Goal: Task Accomplishment & Management: Complete application form

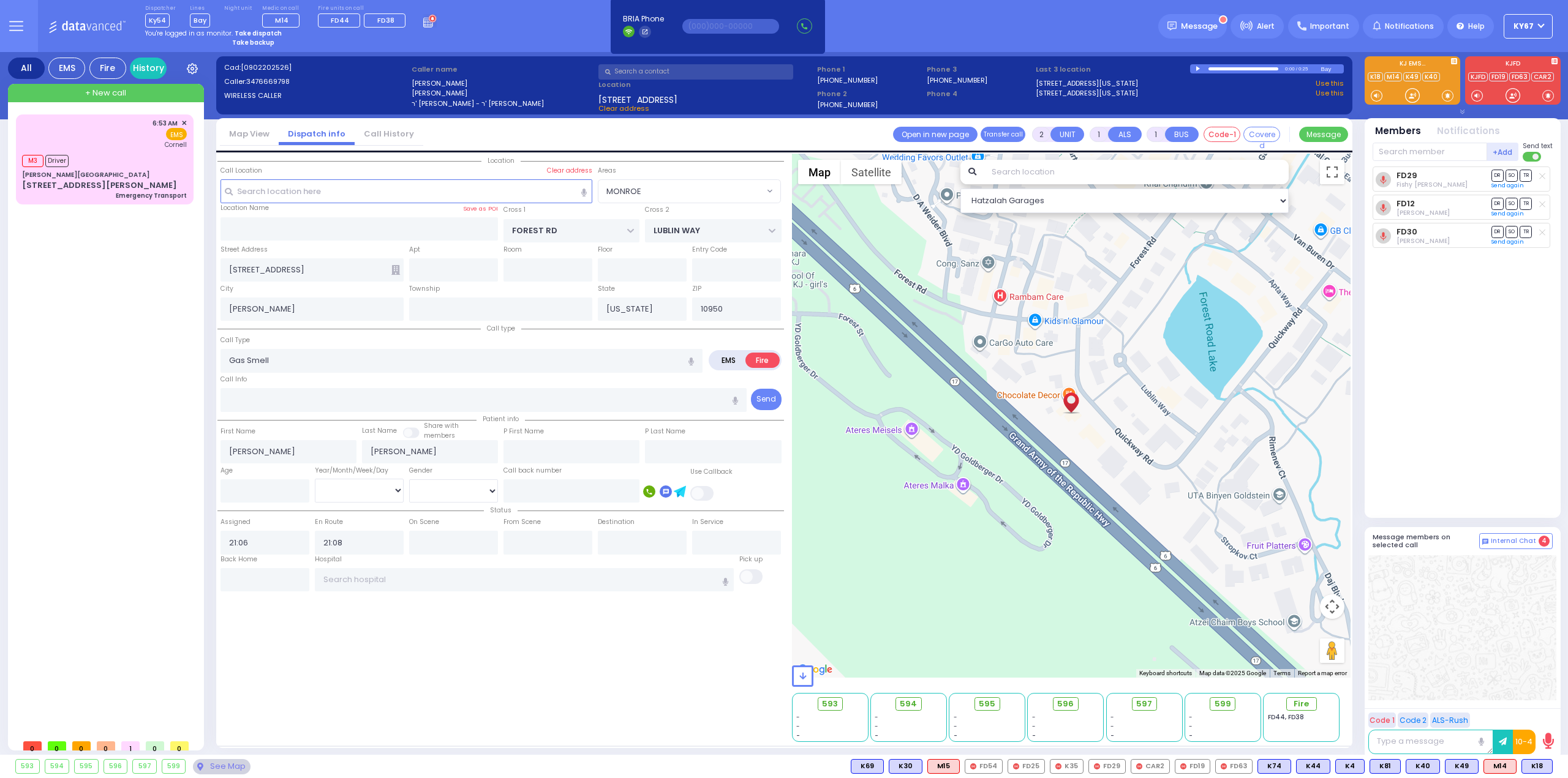
select select "MONROE"
select select
click at [252, 29] on strong "Take dispatch" at bounding box center [258, 33] width 47 height 9
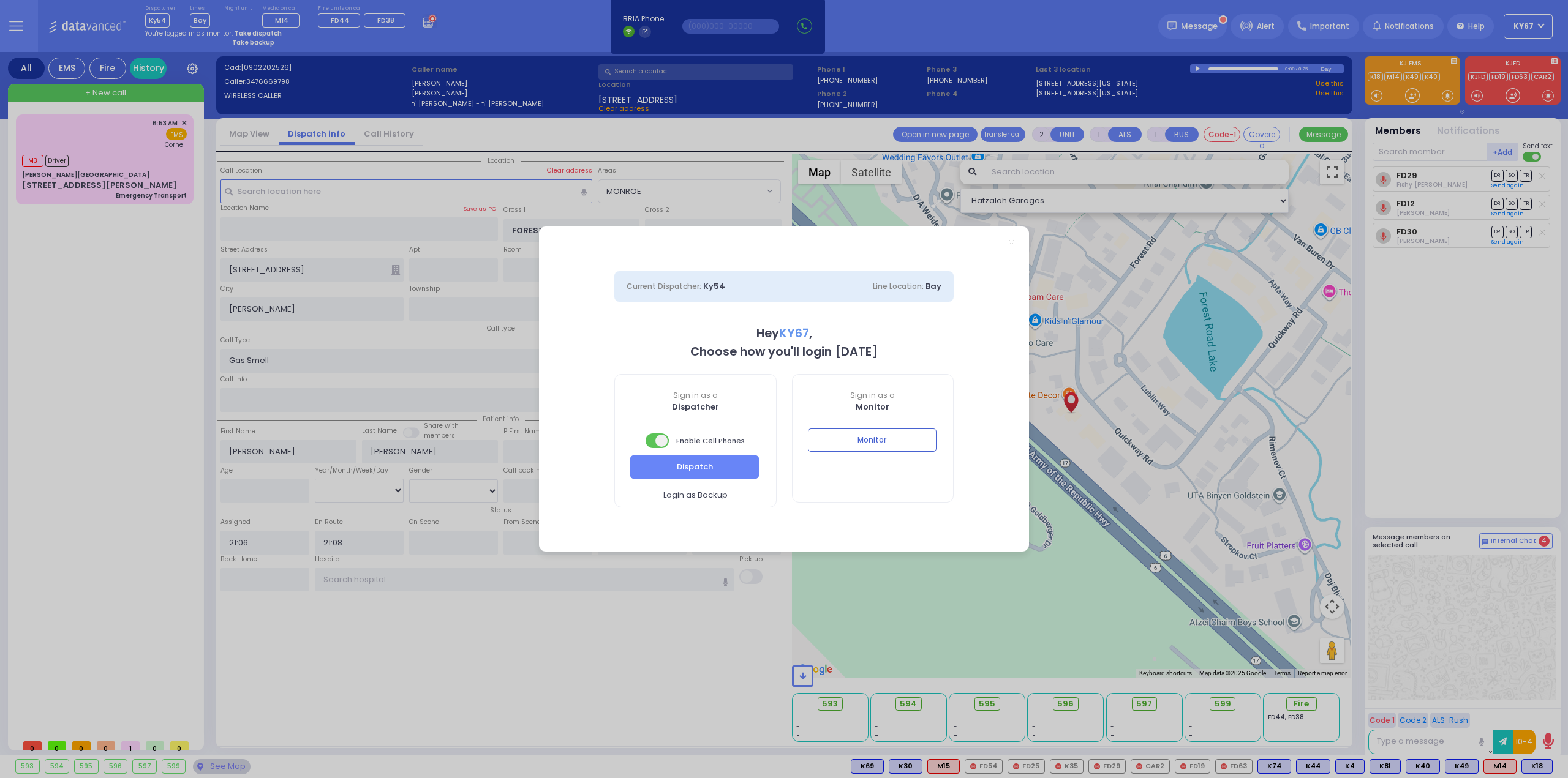
select select "9"
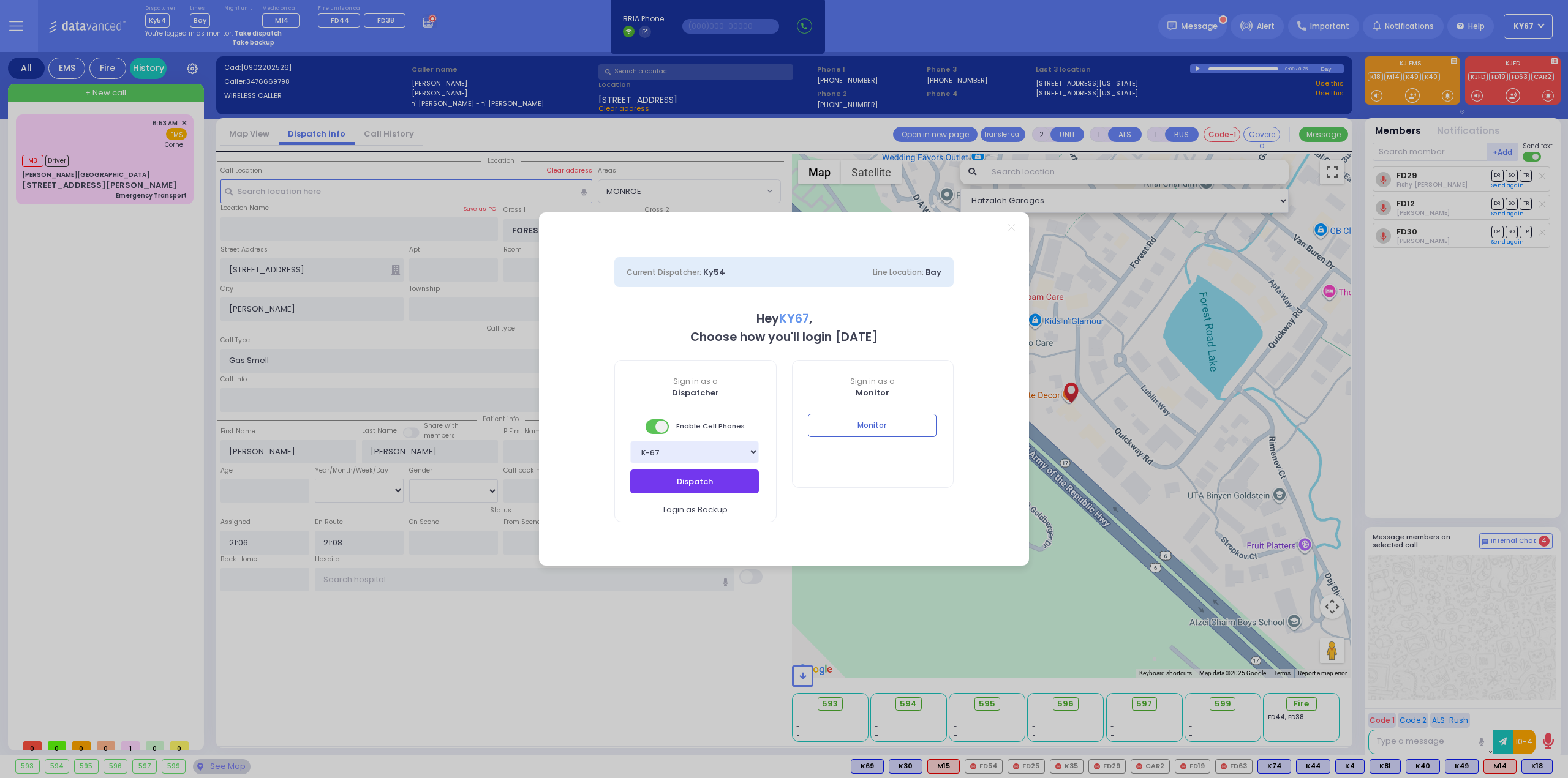
click at [742, 484] on button "Dispatch" at bounding box center [695, 481] width 129 height 24
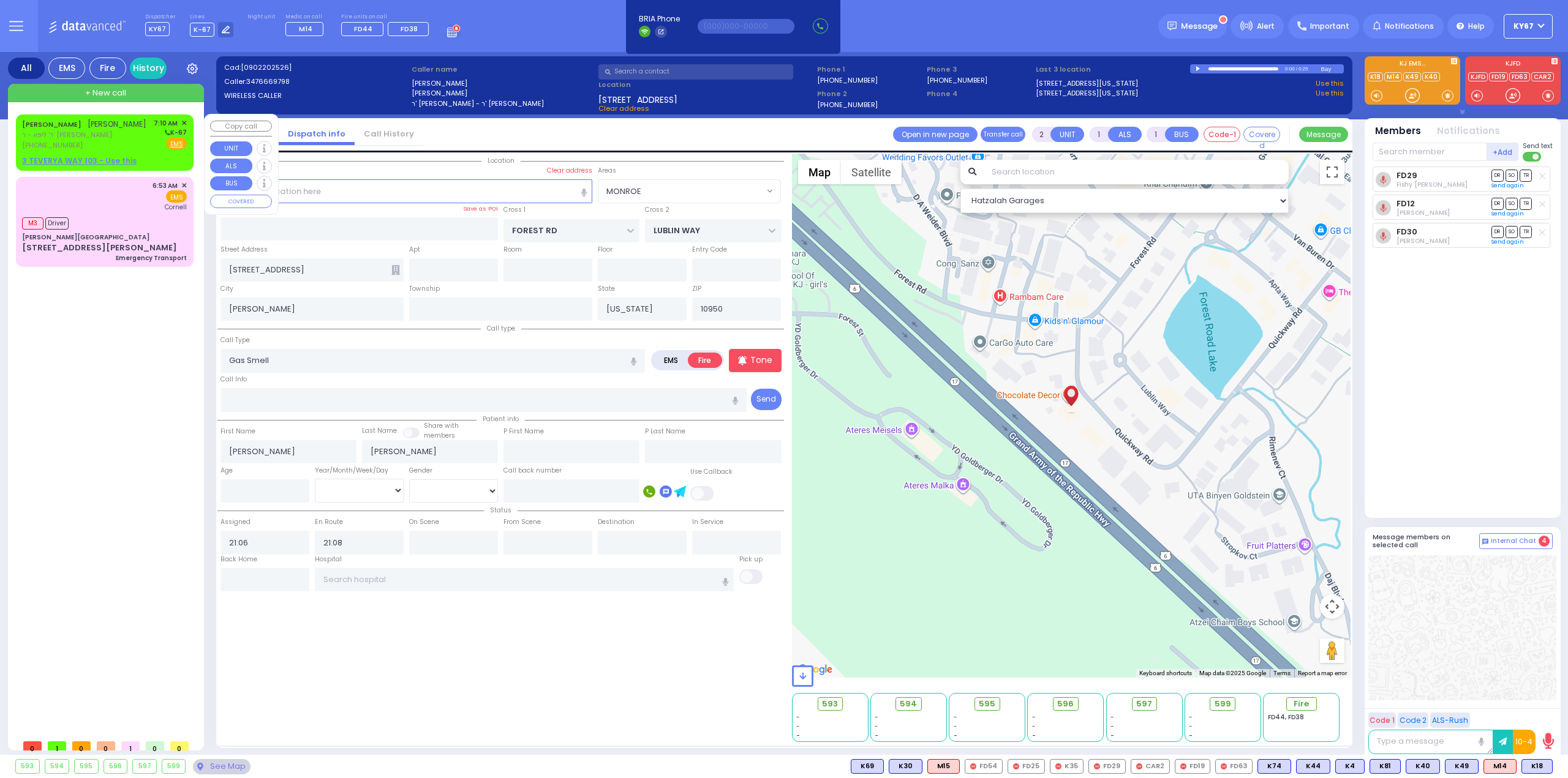
click at [69, 135] on span "ר' ליפא - ר' [PERSON_NAME]" at bounding box center [84, 135] width 125 height 11
select select
radio input "true"
type input "[PERSON_NAME]"
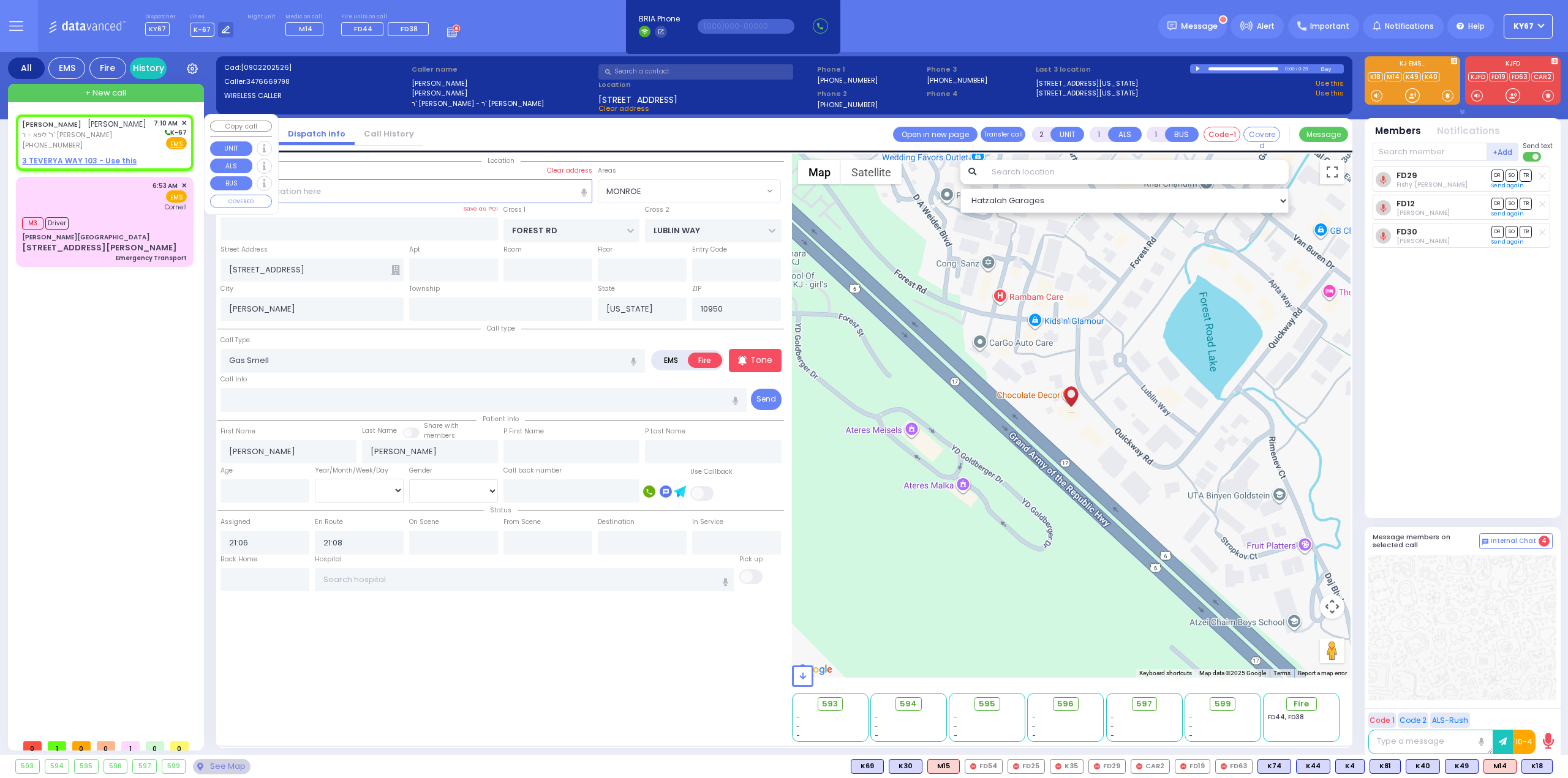
select select
type input "07:10"
select select "Hatzalah Garages"
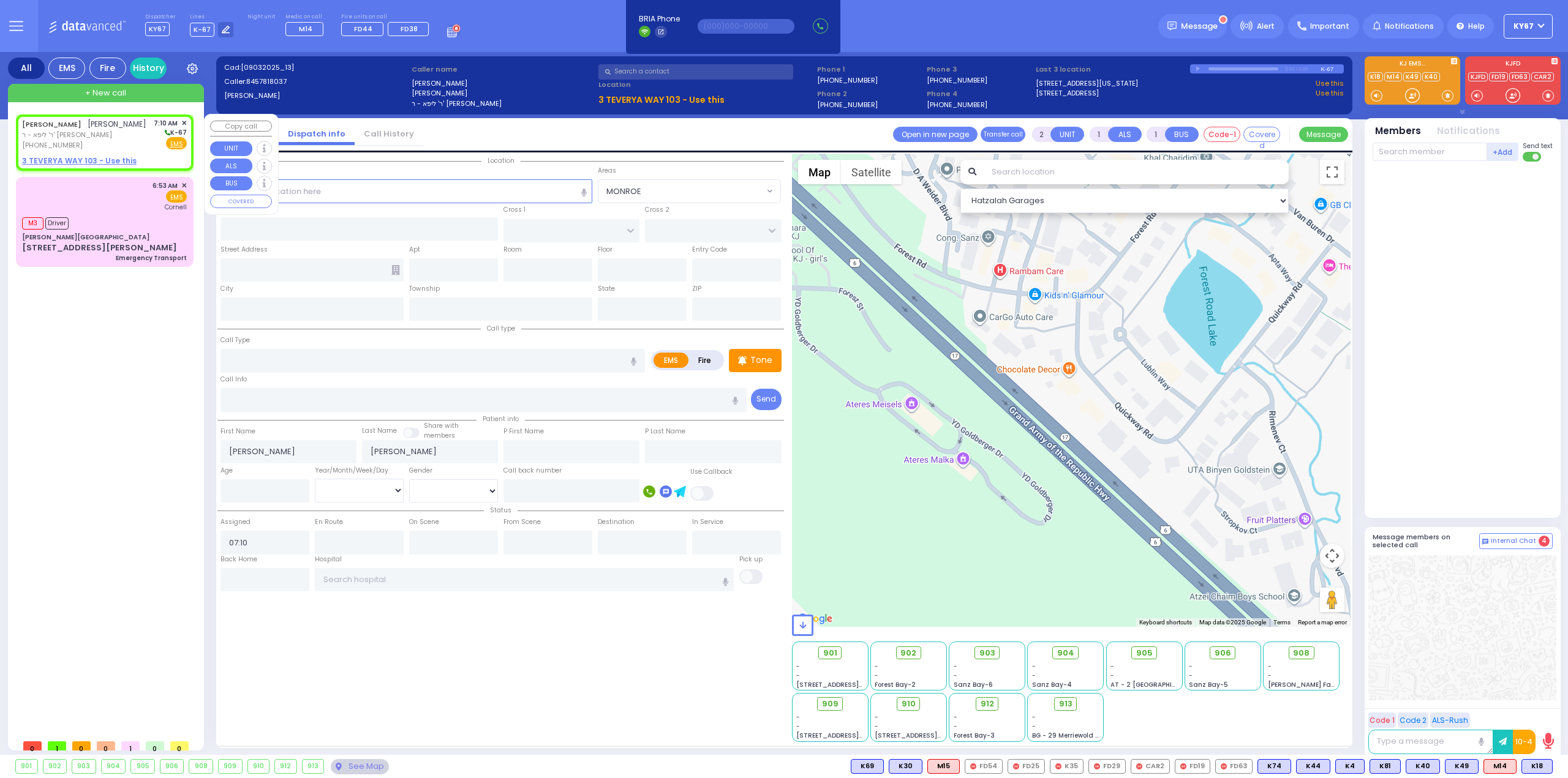
click at [67, 161] on u "3 TEVERYA WAY 103 - Use this" at bounding box center [79, 160] width 115 height 11
select select
radio input "true"
select select
select select "Hatzalah Garages"
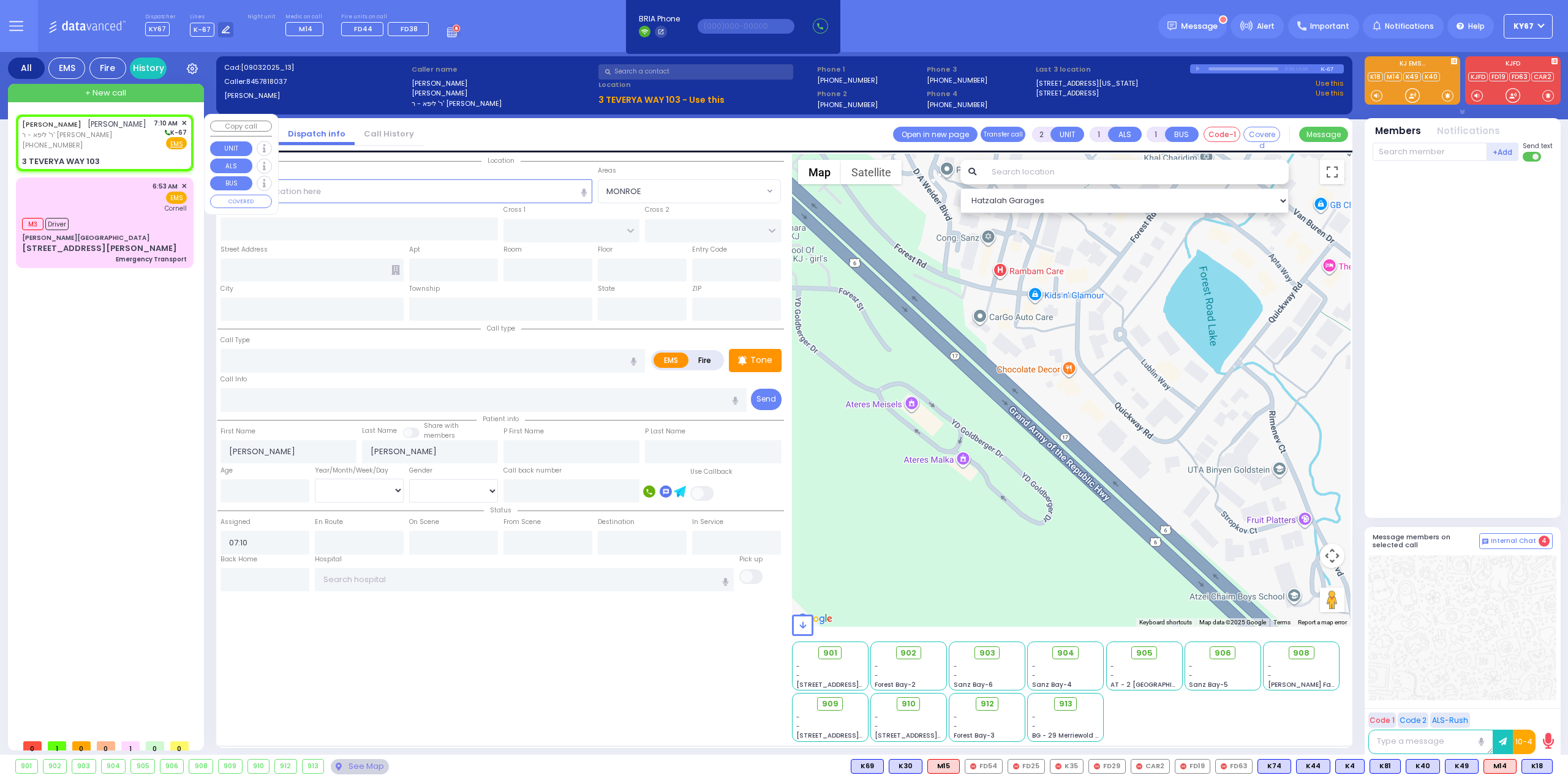
select select
radio input "true"
select select
select select "Hatzalah Garages"
type input "LEIPNIK WAY"
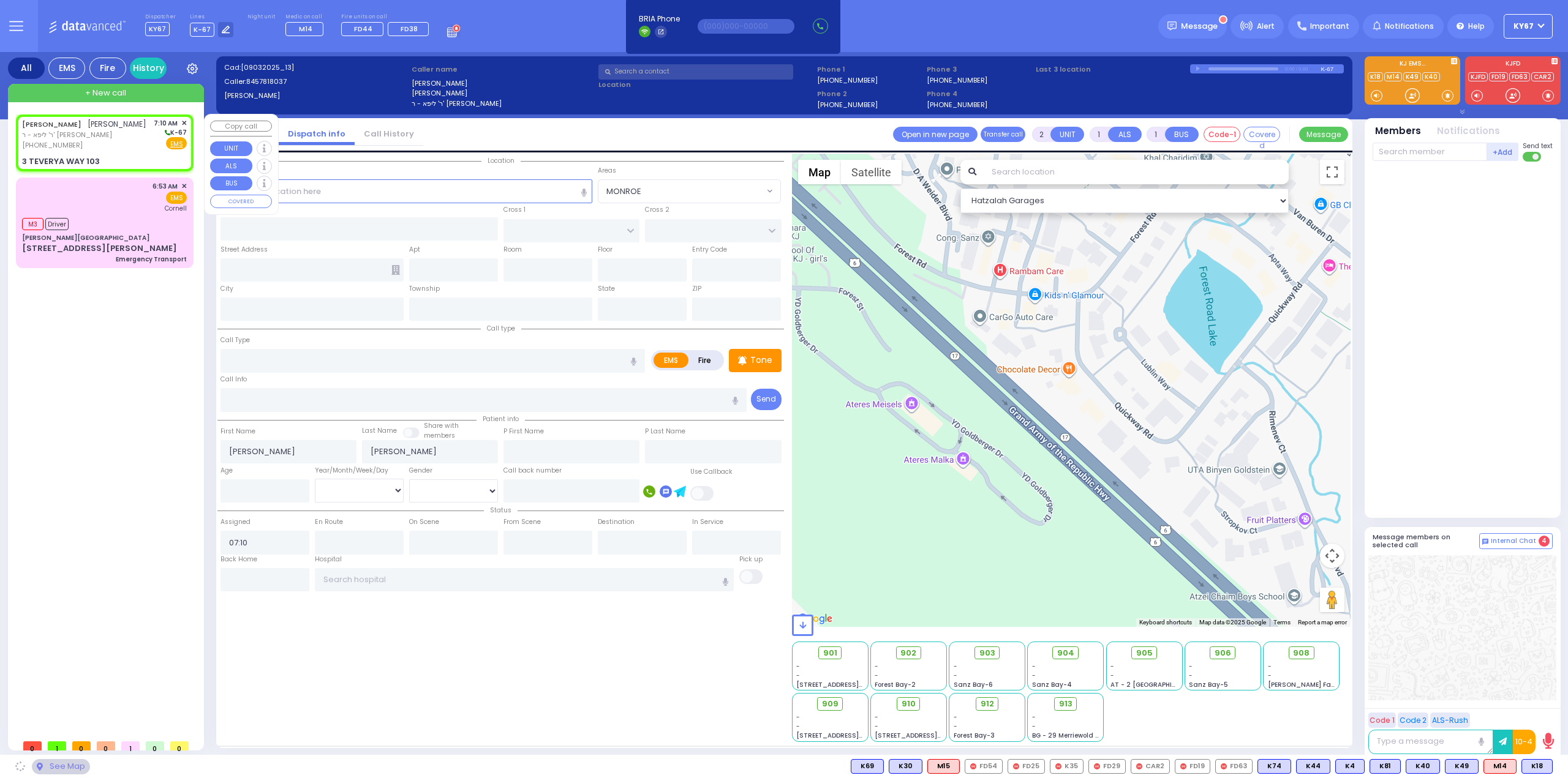
type input "TEVERYA WAY"
type input "3 TEVERYA WAY"
type input "103"
type input "Monroe"
type input "[US_STATE]"
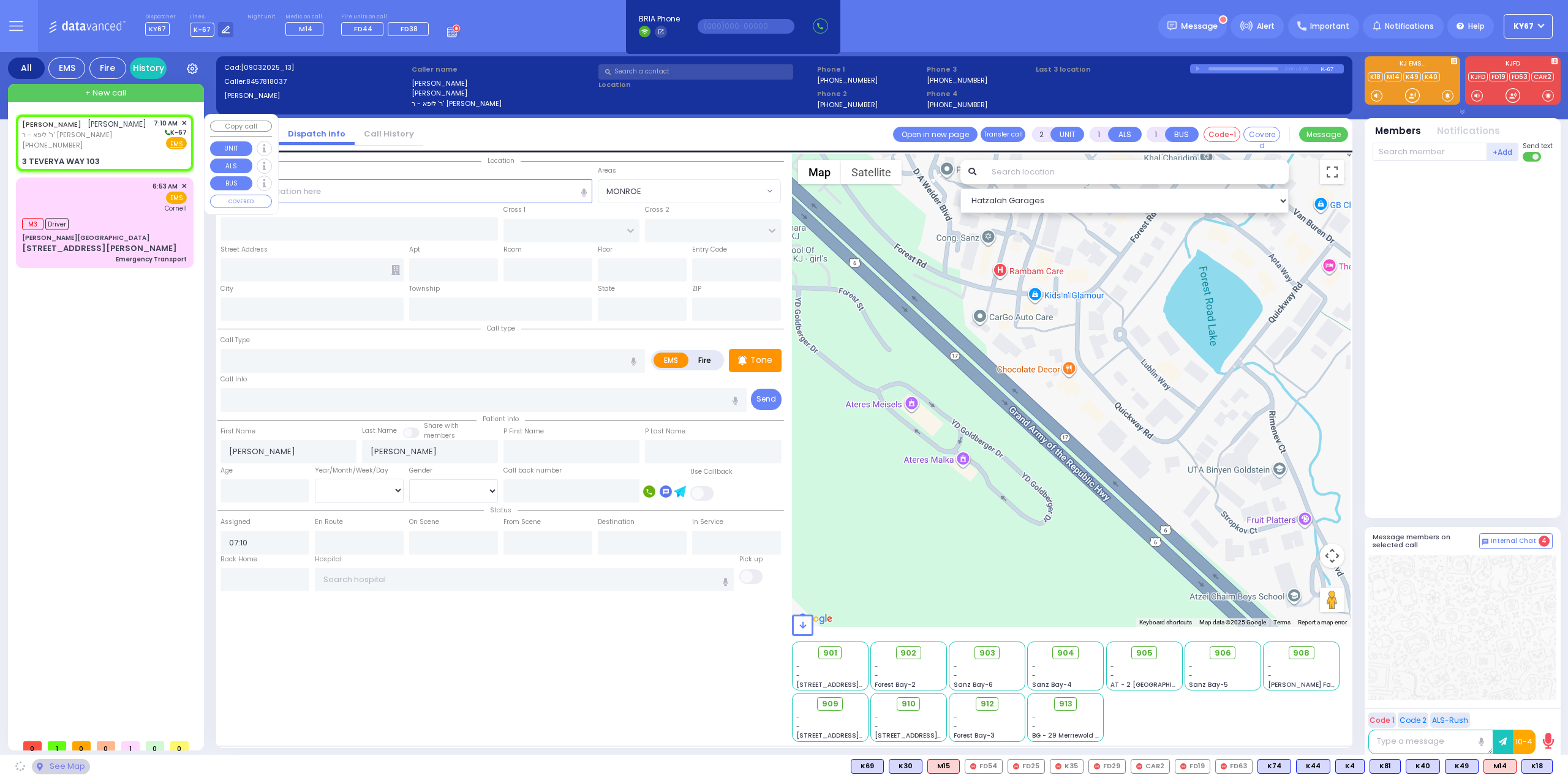
type input "10950"
select select "SECTION 6"
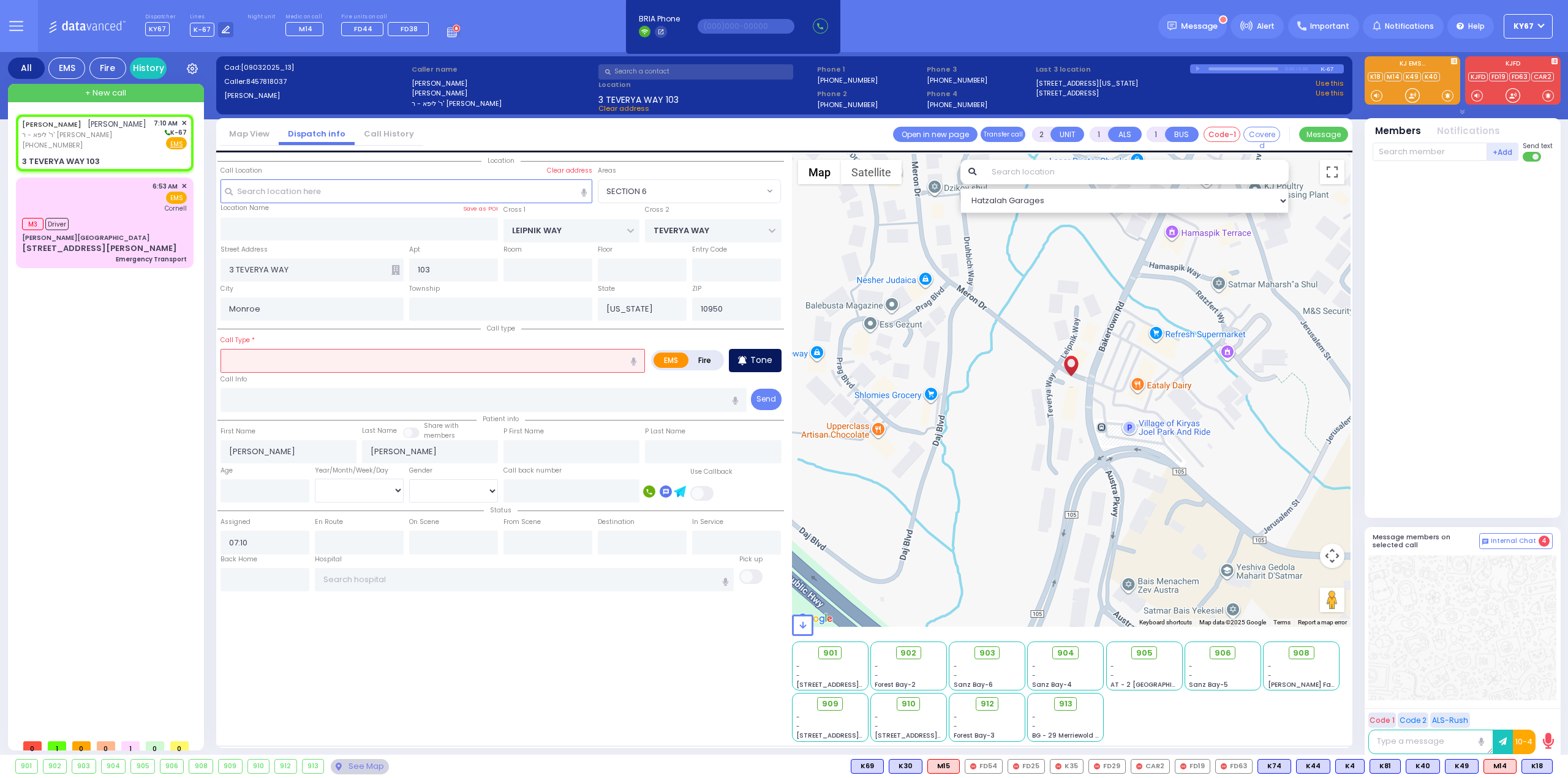
click at [756, 359] on p "Tone" at bounding box center [761, 360] width 22 height 13
select select
radio input "true"
select select
select select "Hatzalah Garages"
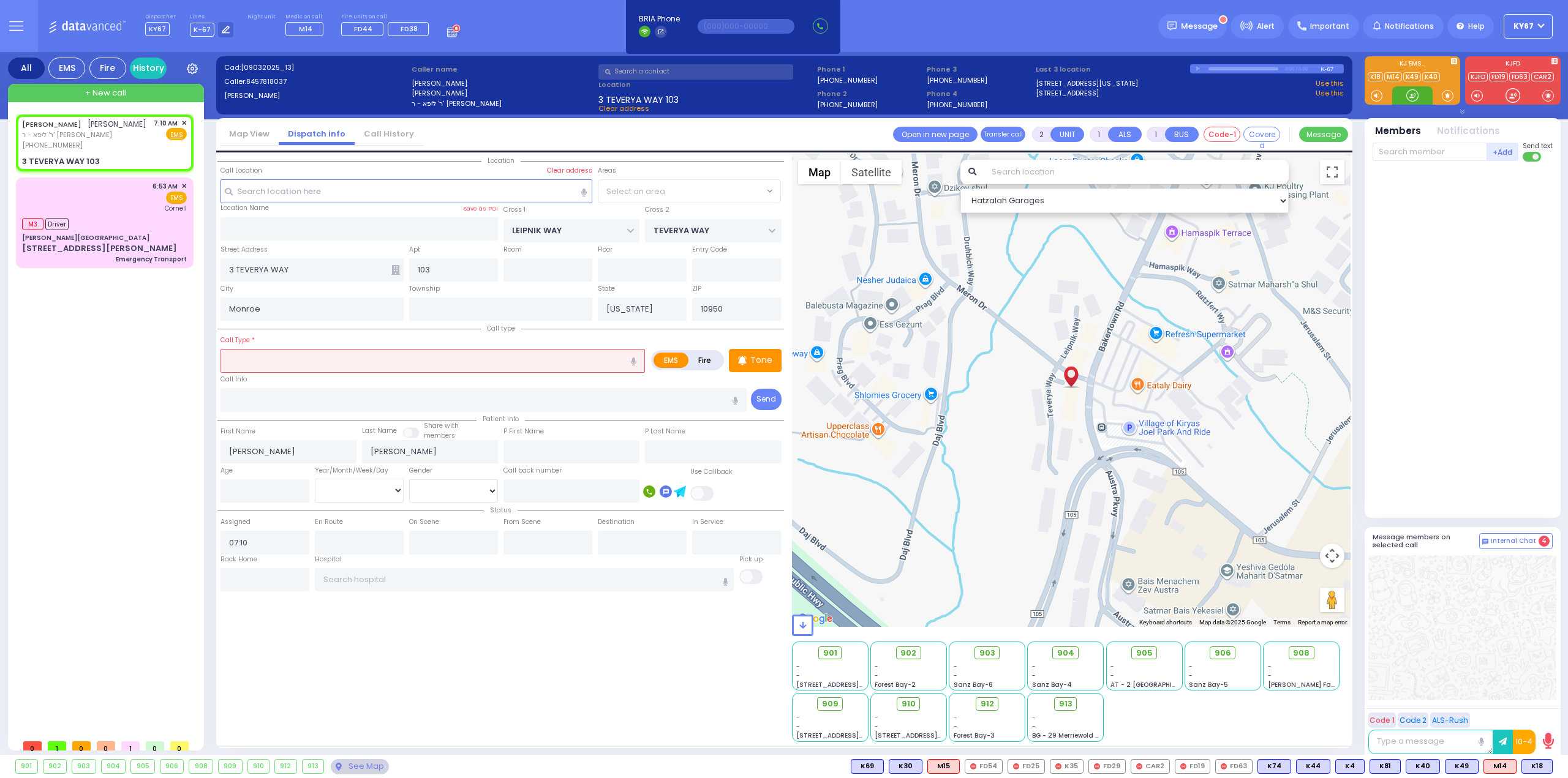
select select "SECTION 6"
click at [1438, 405] on div at bounding box center [1463, 337] width 183 height 341
click at [263, 366] on input "text" at bounding box center [432, 361] width 425 height 24
select select
radio input "true"
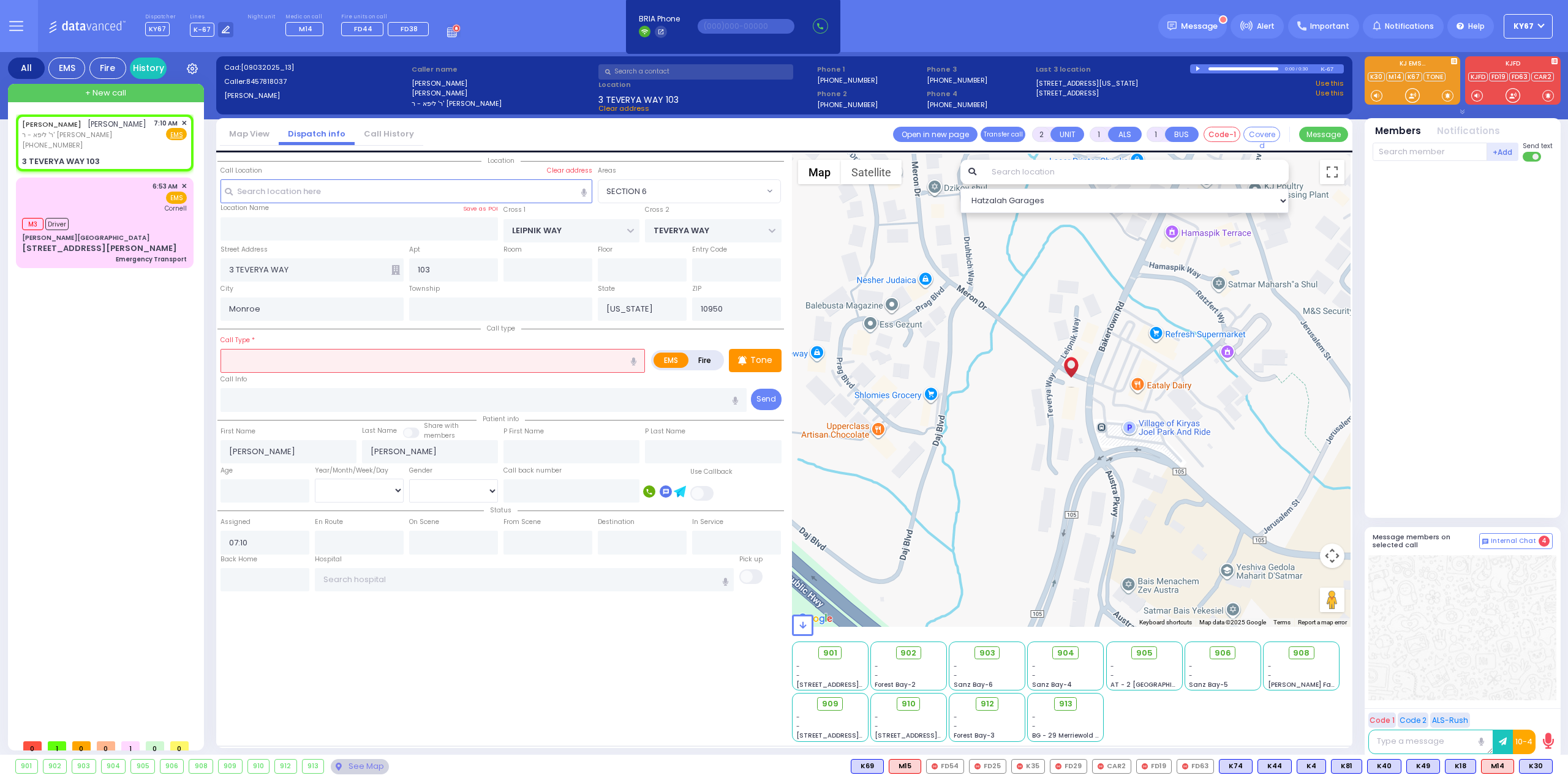
select select
select select "Hatzalah Garages"
select select "SECTION 6"
drag, startPoint x: 632, startPoint y: 358, endPoint x: 631, endPoint y: 352, distance: 6.1
click at [632, 358] on icon "button" at bounding box center [634, 361] width 6 height 8
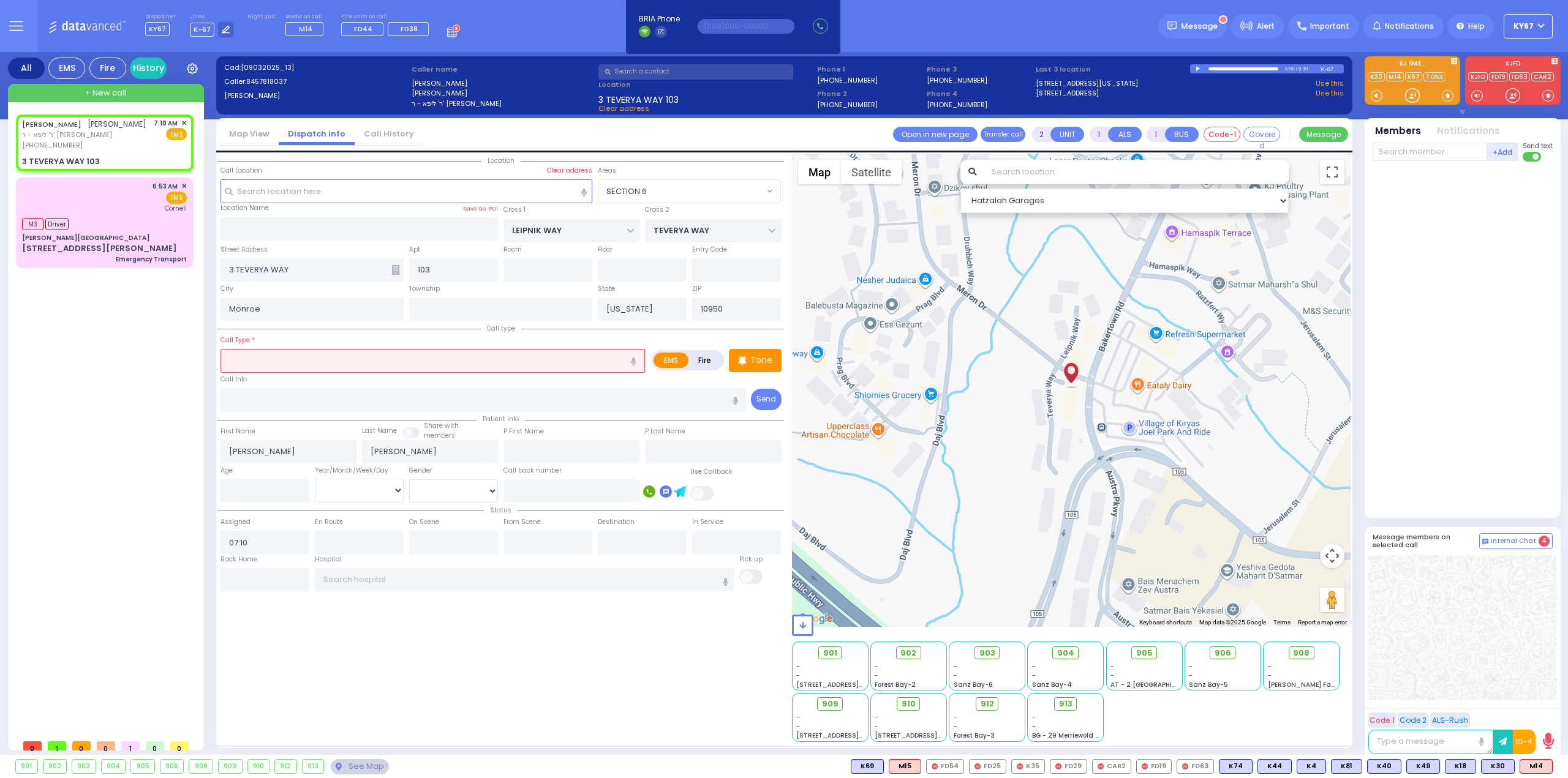
type input "unresponsive"
select select
radio input "true"
select select
select select "Hatzalah Garages"
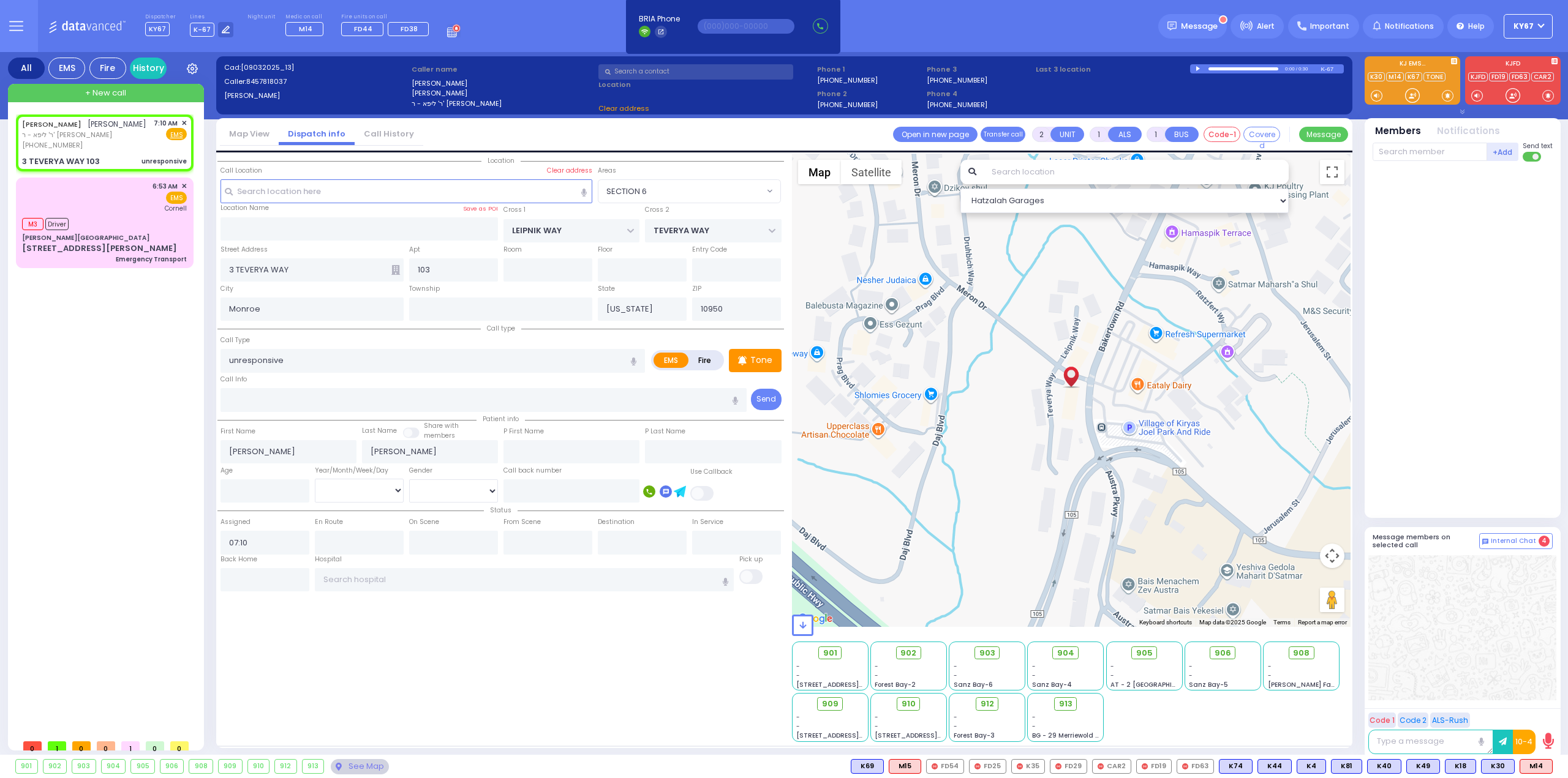
select select "SECTION 6"
click at [1456, 767] on span "M14" at bounding box center [1458, 767] width 32 height 14
click at [1493, 763] on span "K78" at bounding box center [1496, 767] width 32 height 14
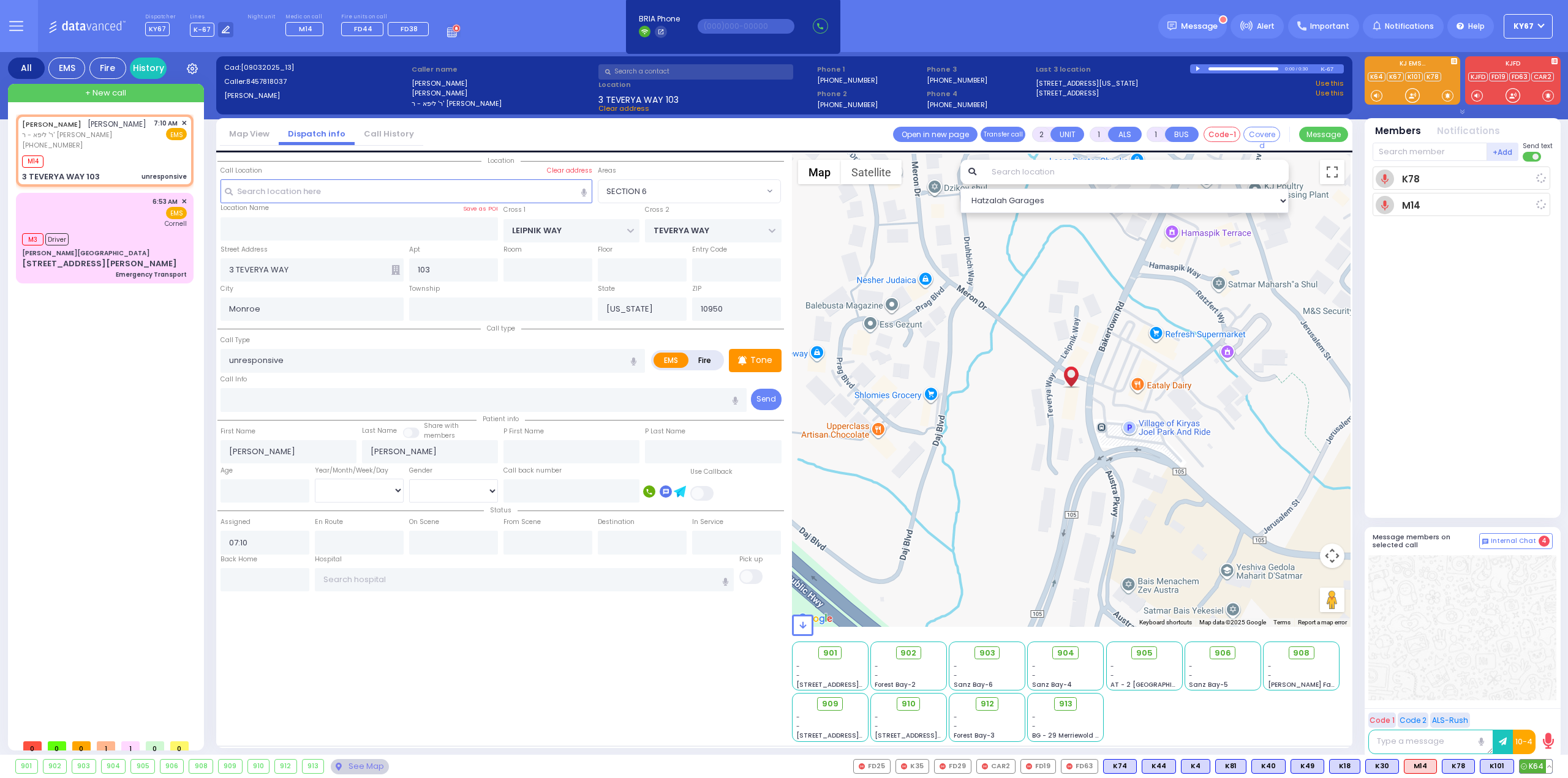
click at [1527, 764] on span "K64" at bounding box center [1535, 767] width 32 height 14
select select
radio input "true"
select select
type input "07:11"
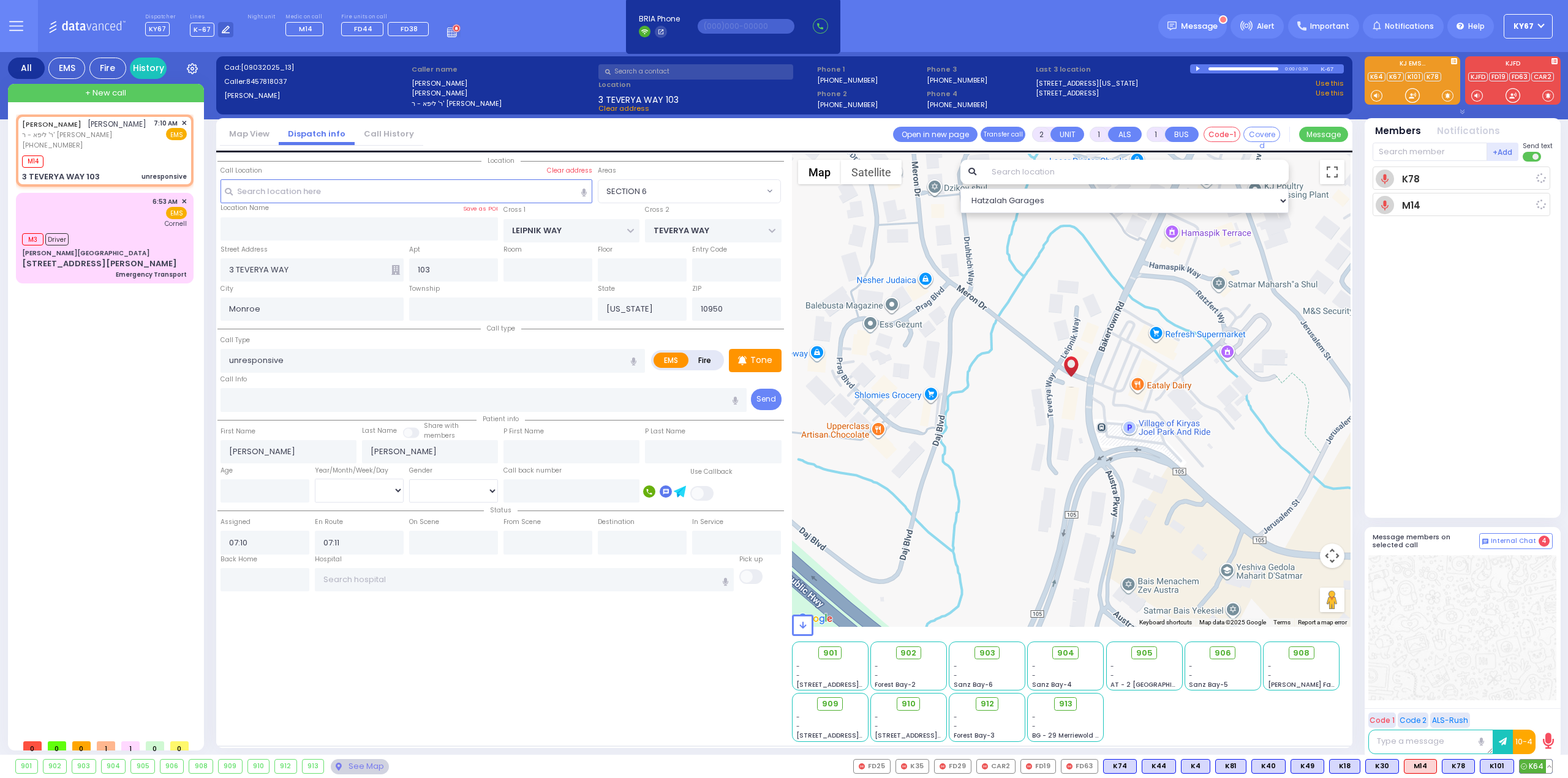
select select "Hatzalah Garages"
select select "SECTION 6"
select select
radio input "true"
select select
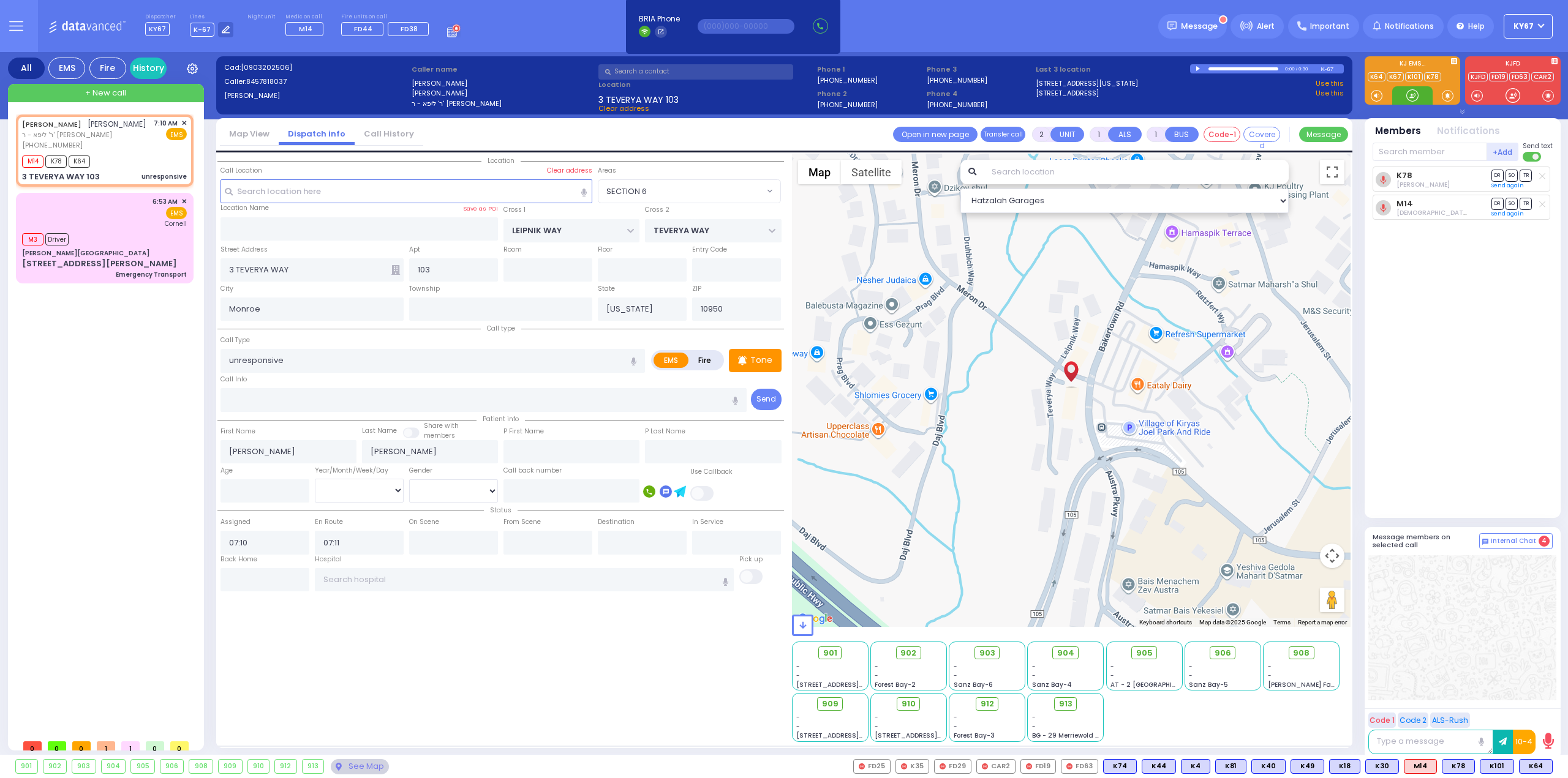
select select "Hatzalah Garages"
radio input "true"
select select
select select "Hatzalah Garages"
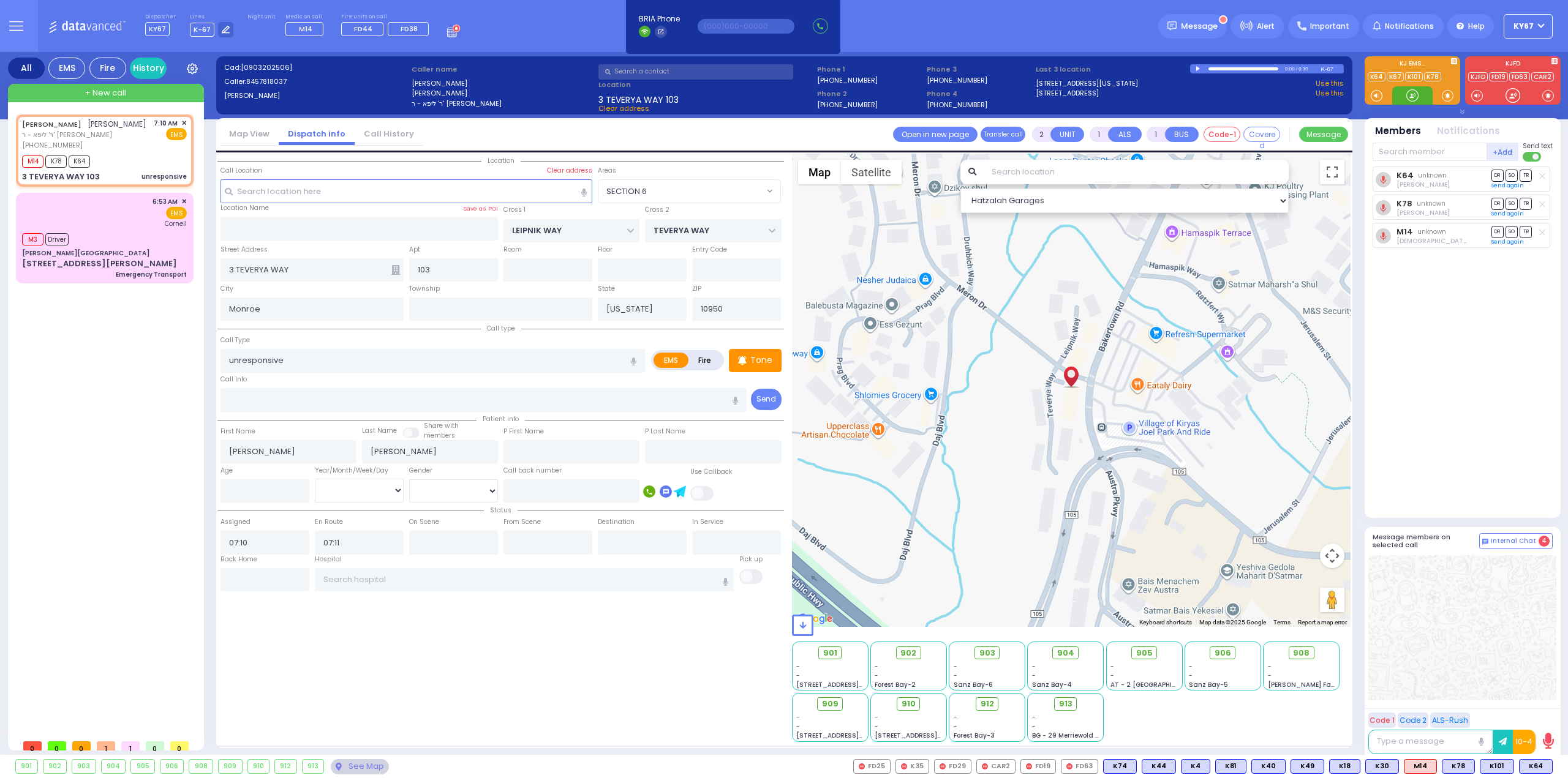
select select "SECTION 6"
click at [1530, 761] on span "K64" at bounding box center [1535, 767] width 32 height 14
click at [1491, 768] on span "K101" at bounding box center [1496, 767] width 33 height 14
select select
radio input "true"
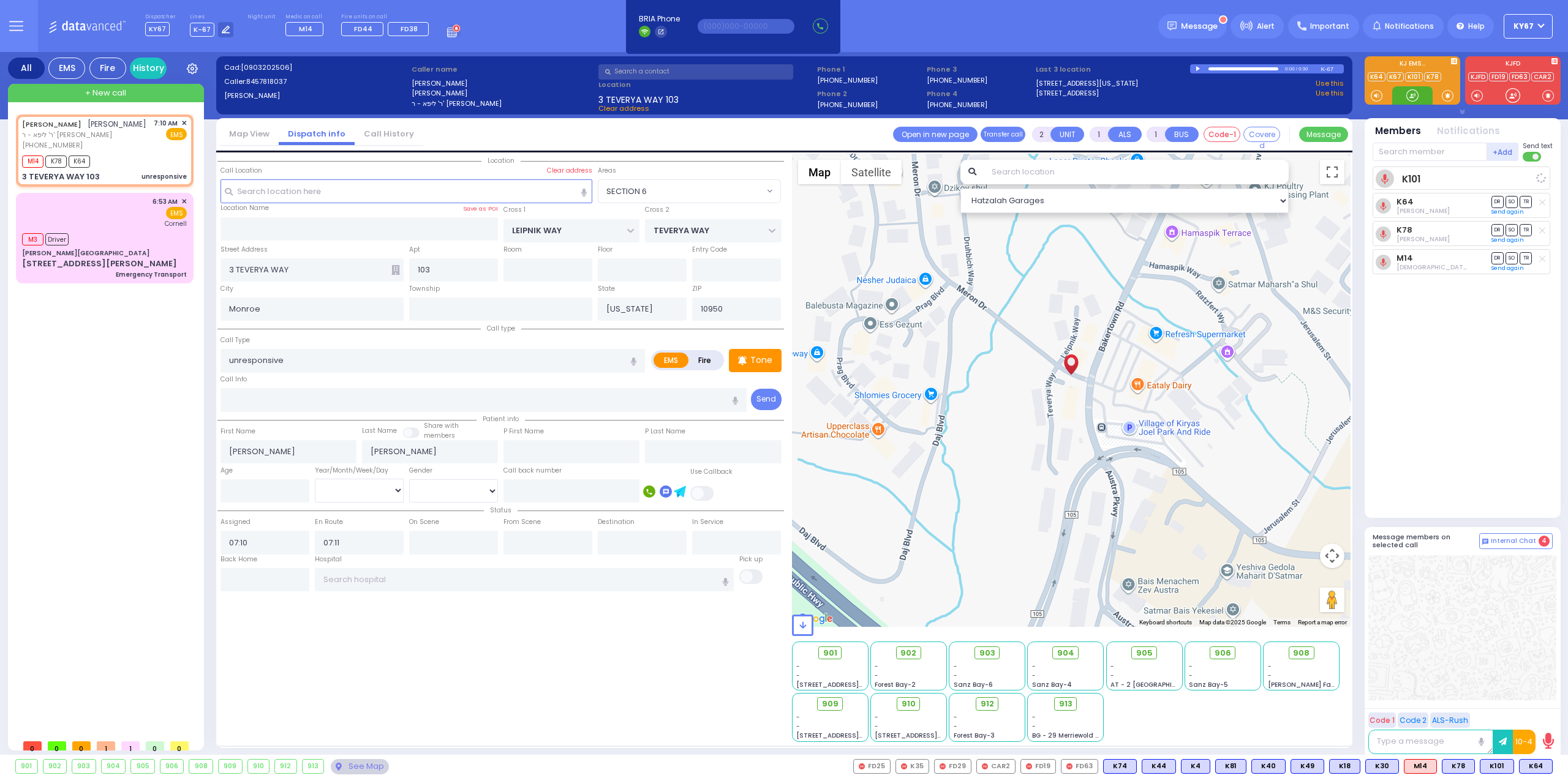
select select
select select "Hatzalah Garages"
select select "SECTION 6"
drag, startPoint x: 1531, startPoint y: 764, endPoint x: 1522, endPoint y: 729, distance: 36.1
click at [0, 0] on span "M16" at bounding box center [0, 0] width 0 height 0
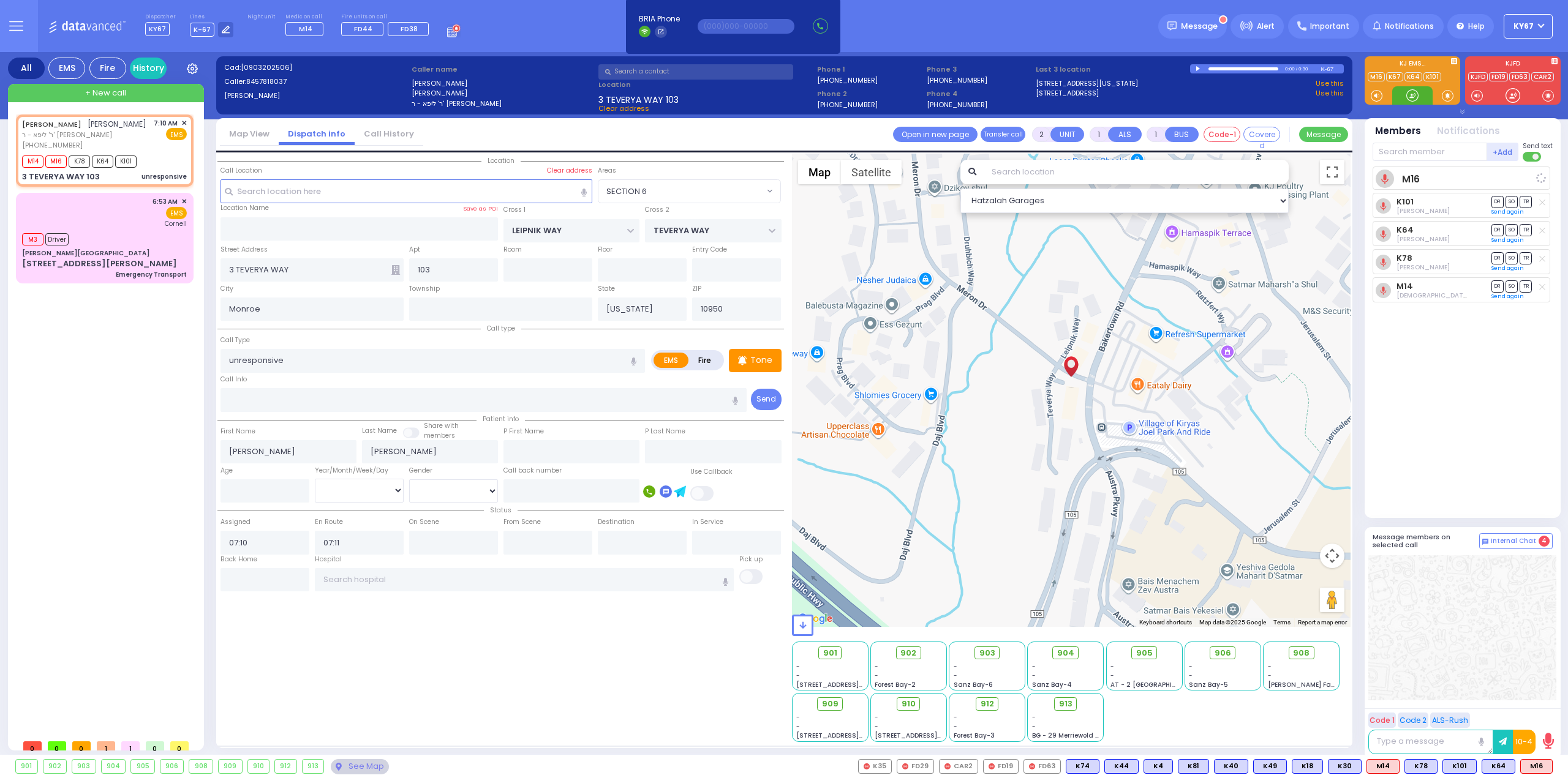
select select
radio input "true"
select select
select select "Hatzalah Garages"
select select "SECTION 6"
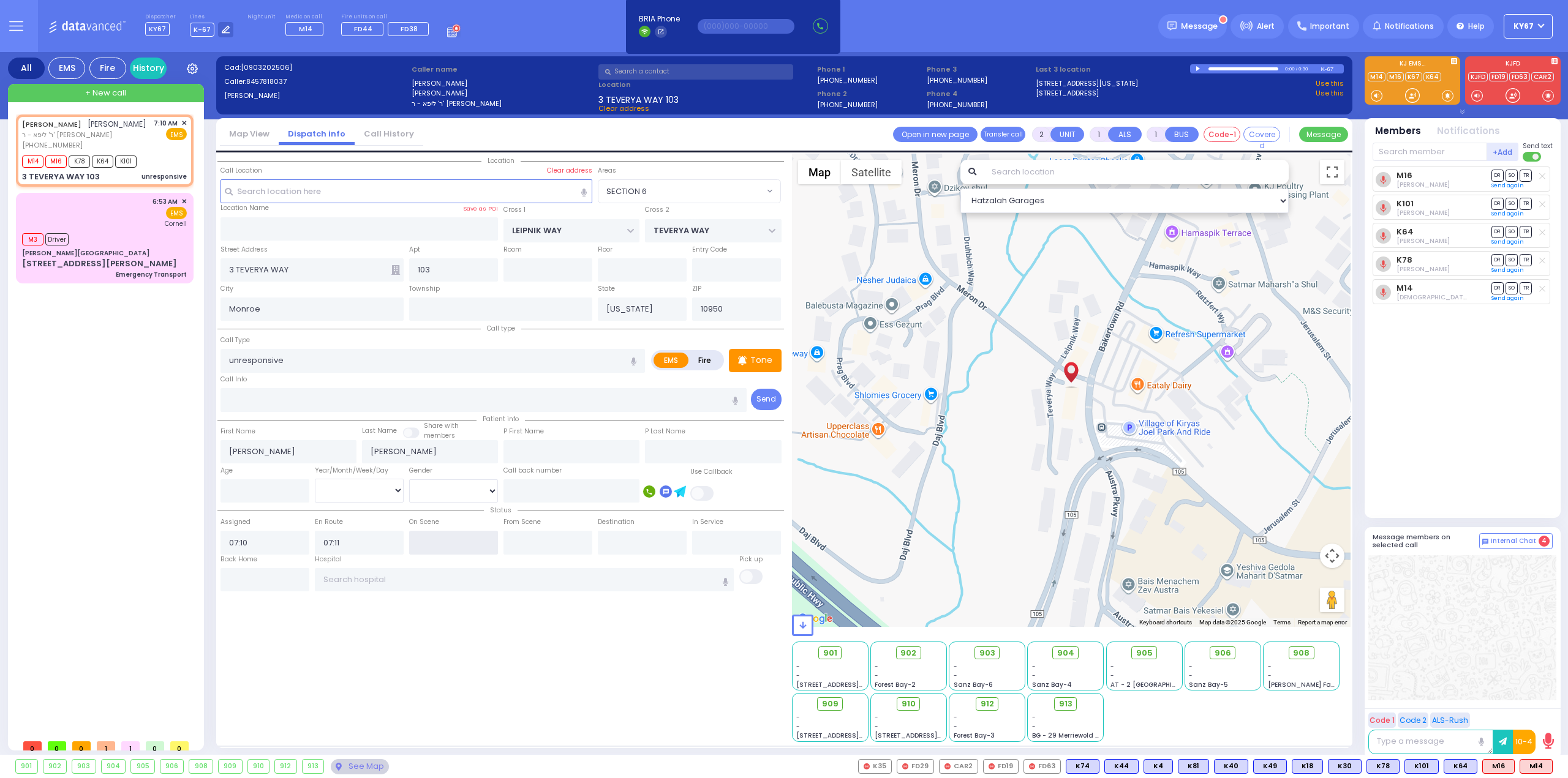
click at [452, 542] on input "text" at bounding box center [453, 543] width 89 height 24
type input "07:13"
click at [451, 618] on div "Location All areas" at bounding box center [500, 448] width 566 height 588
select select
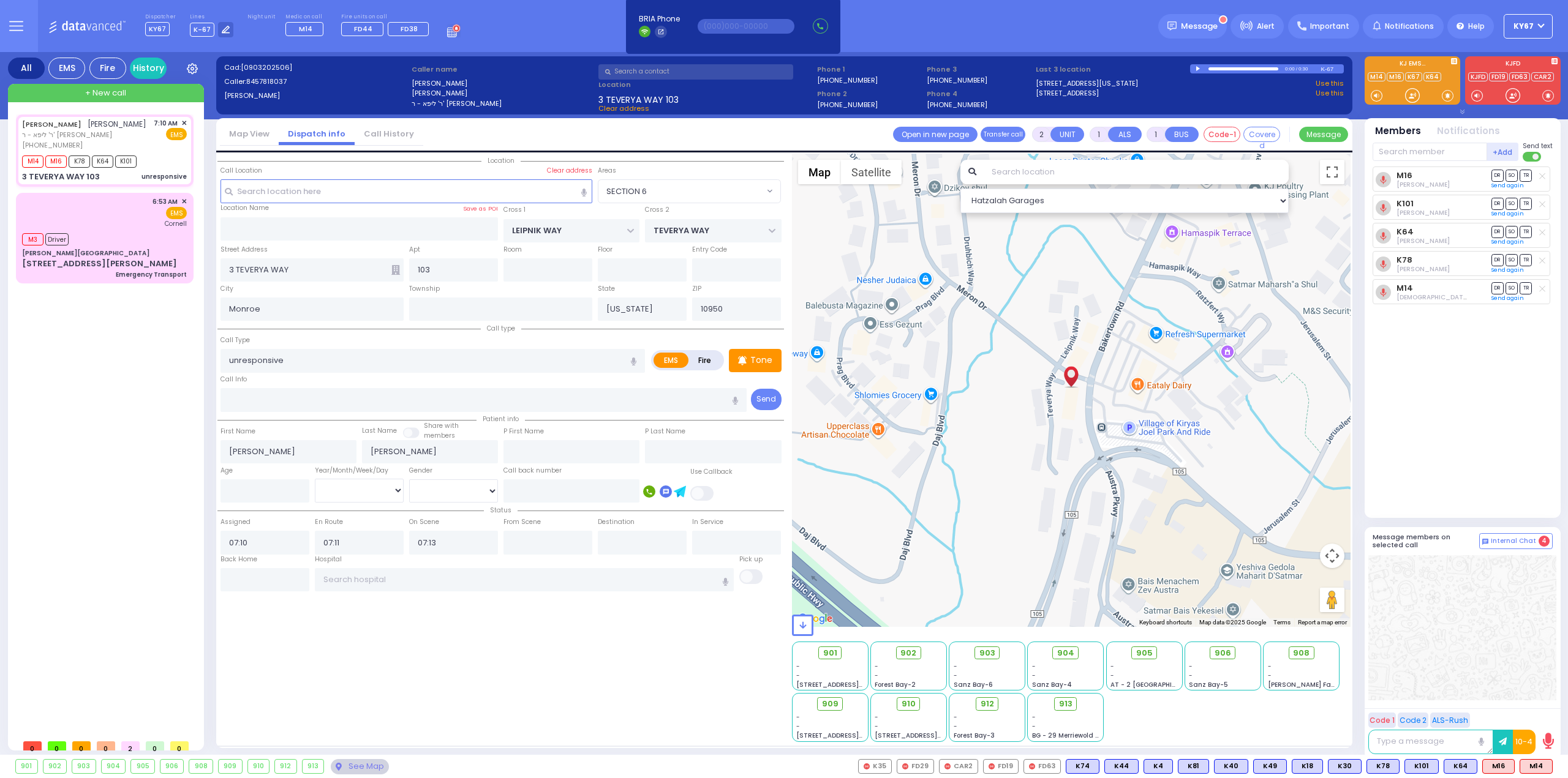
radio input "true"
select select
select select "Hatzalah Garages"
select select "SECTION 6"
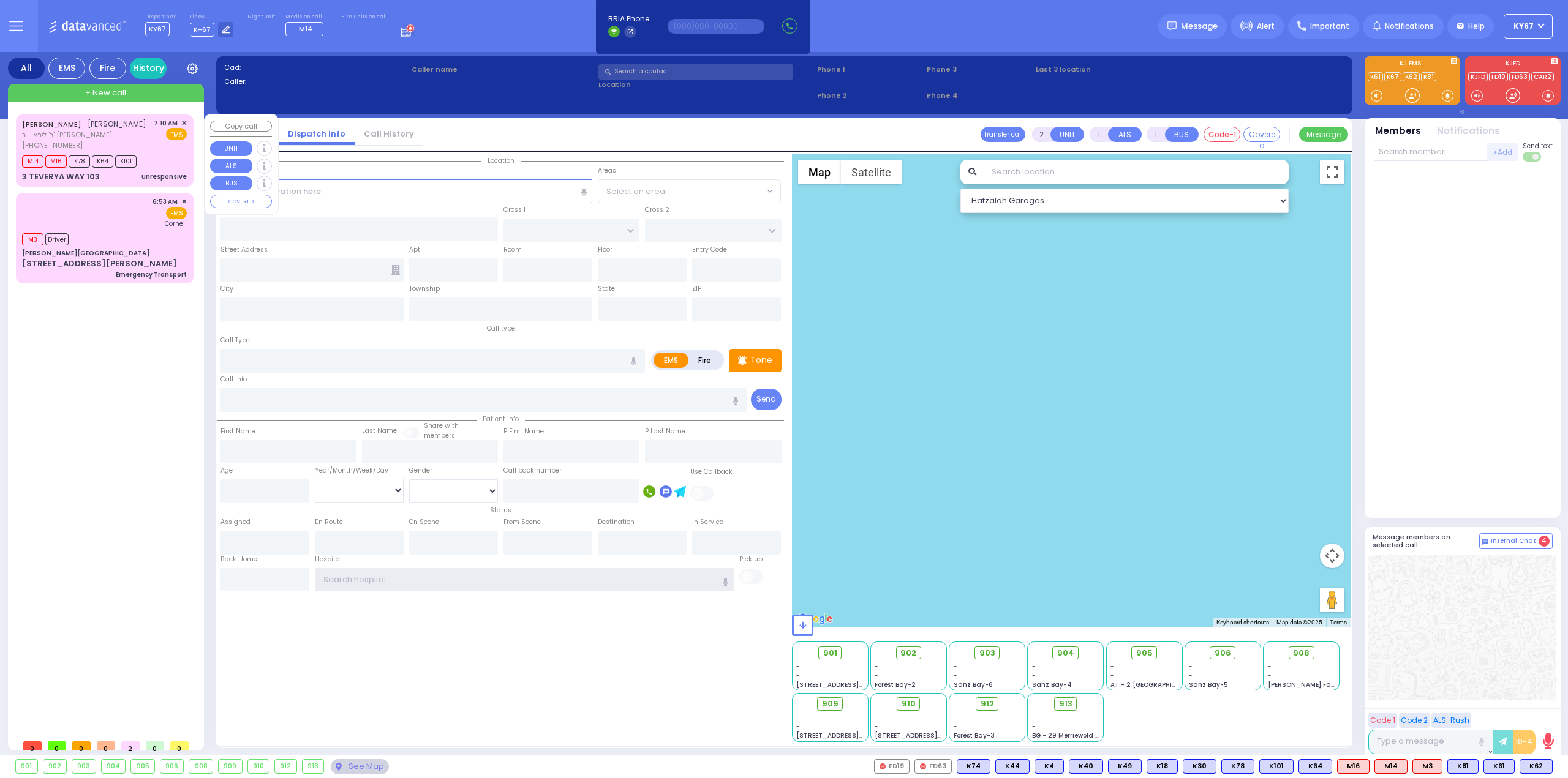
type input "Ky67"
click at [117, 135] on div "[PERSON_NAME] [PERSON_NAME] [PERSON_NAME] - ר' [PERSON_NAME] [PHONE_NUMBER] 7:1…" at bounding box center [105, 134] width 165 height 32
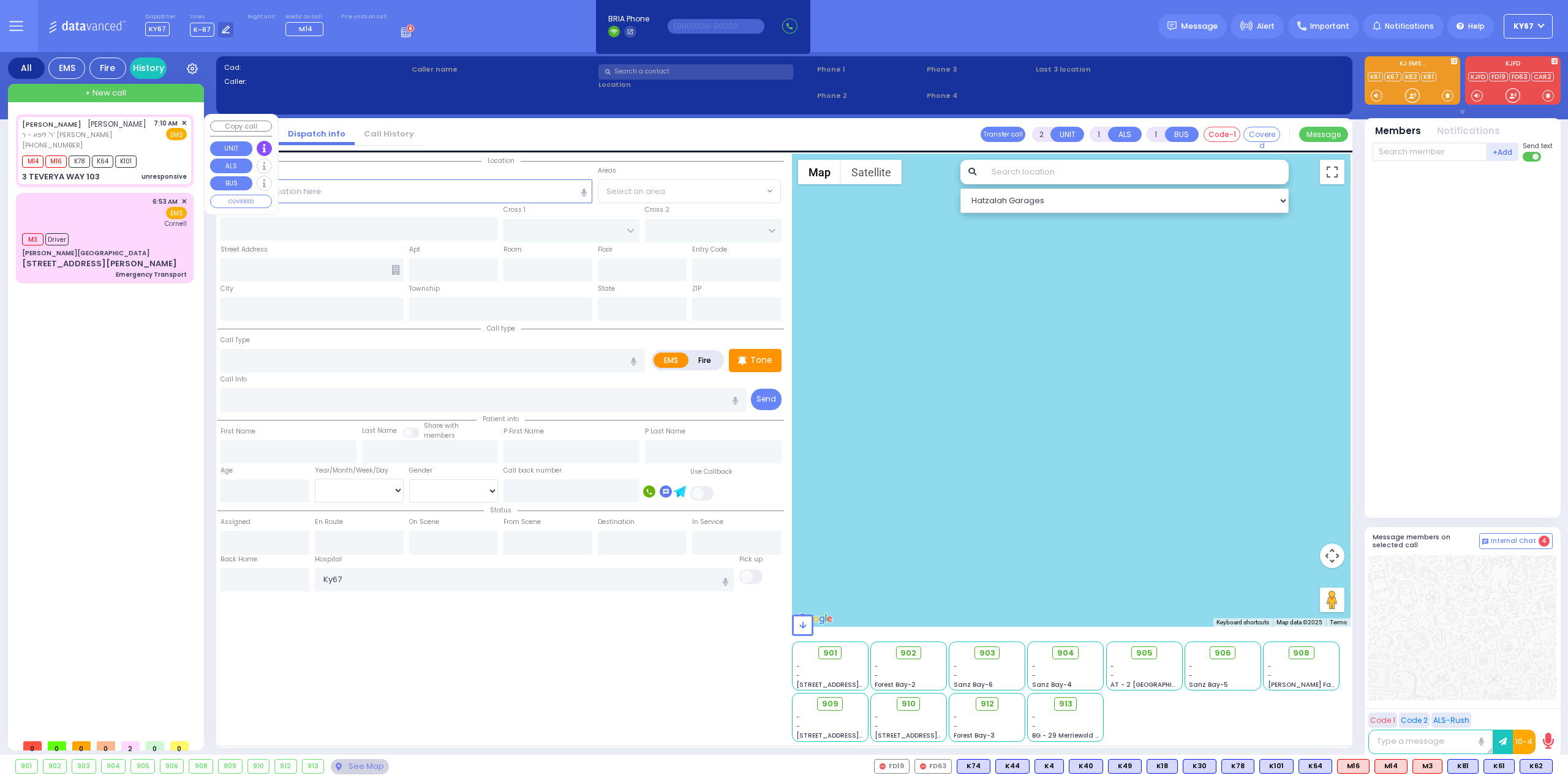
select select
type input "unresponsive"
radio input "true"
type input "[PERSON_NAME]"
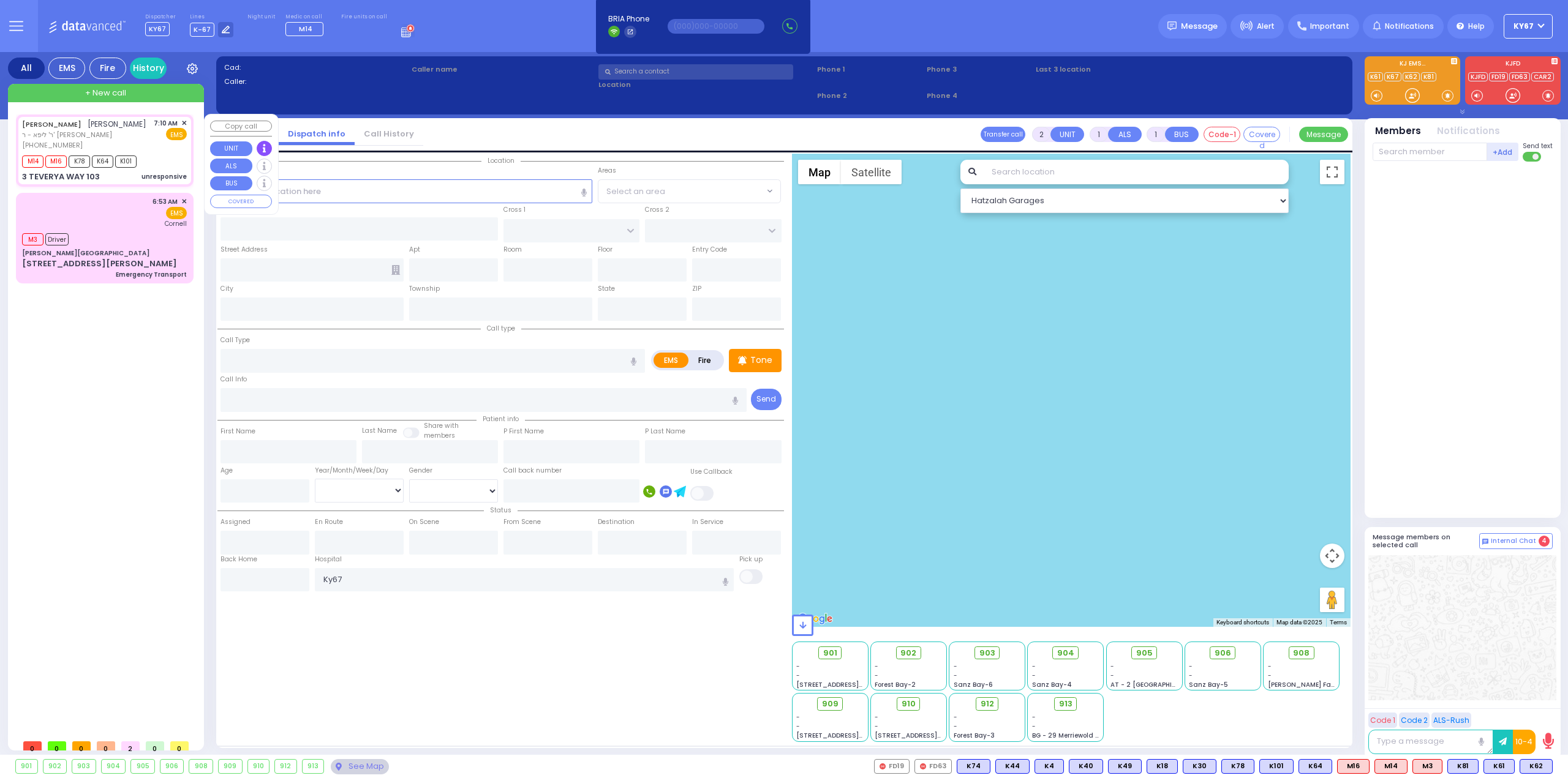
select select
type input "07:10"
type input "07:11"
type input "07:13"
select select "Hatzalah Garages"
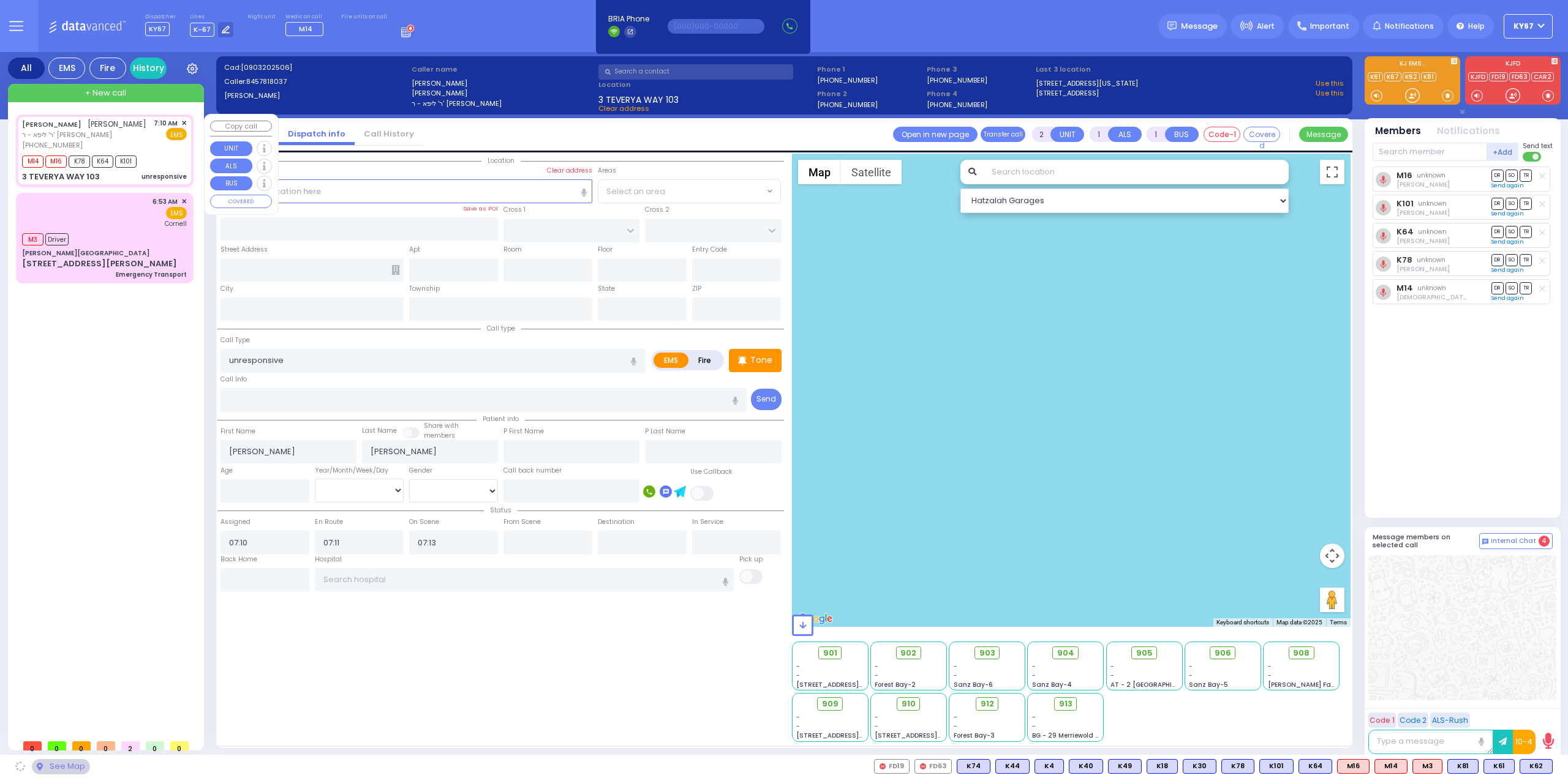
type input "LEIPNIK WAY"
type input "TEVERYA WAY"
type input "3 TEVERYA WAY"
type input "103"
type input "Monroe"
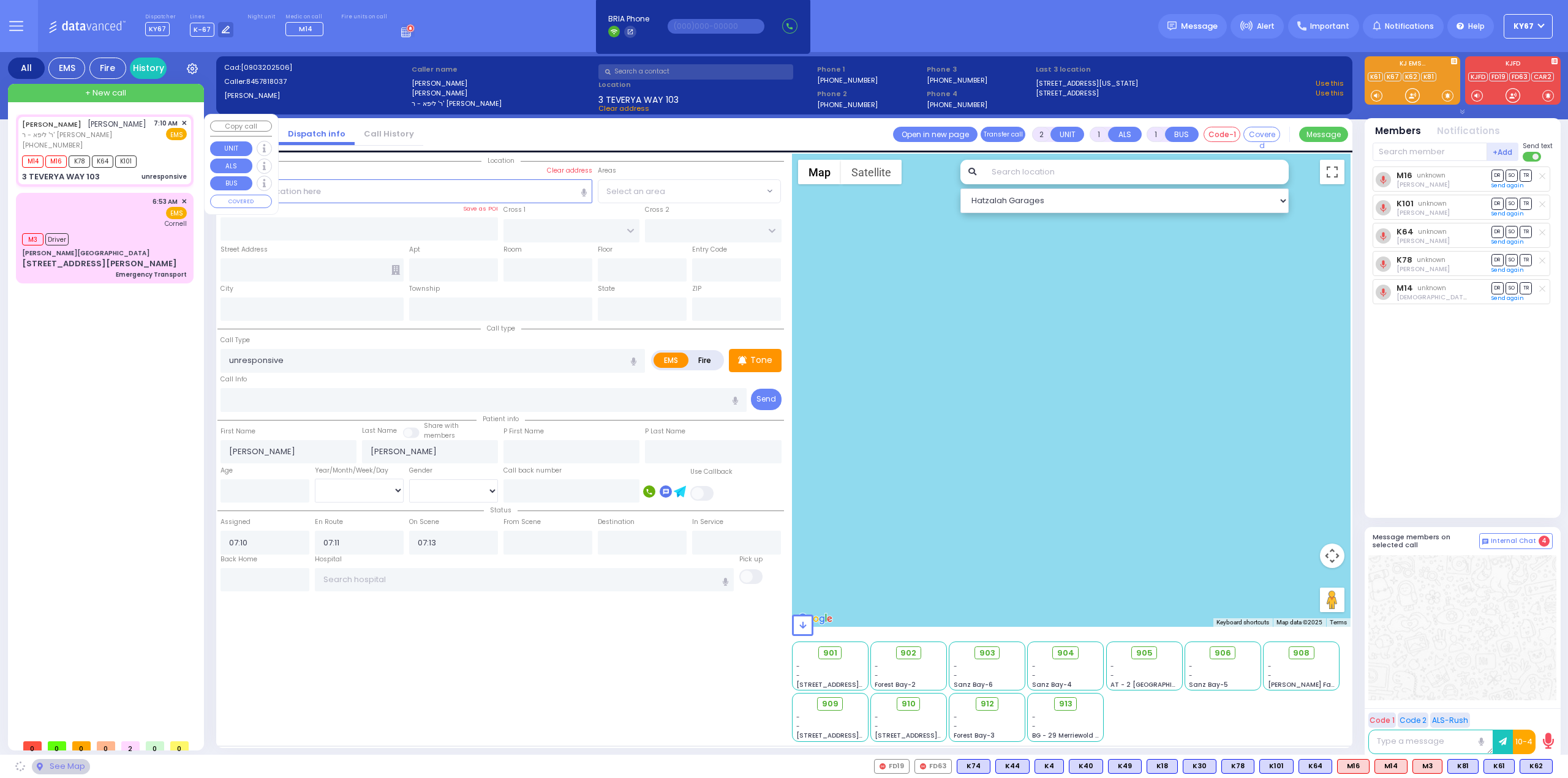
type input "[US_STATE]"
type input "10950"
select select "SECTION 6"
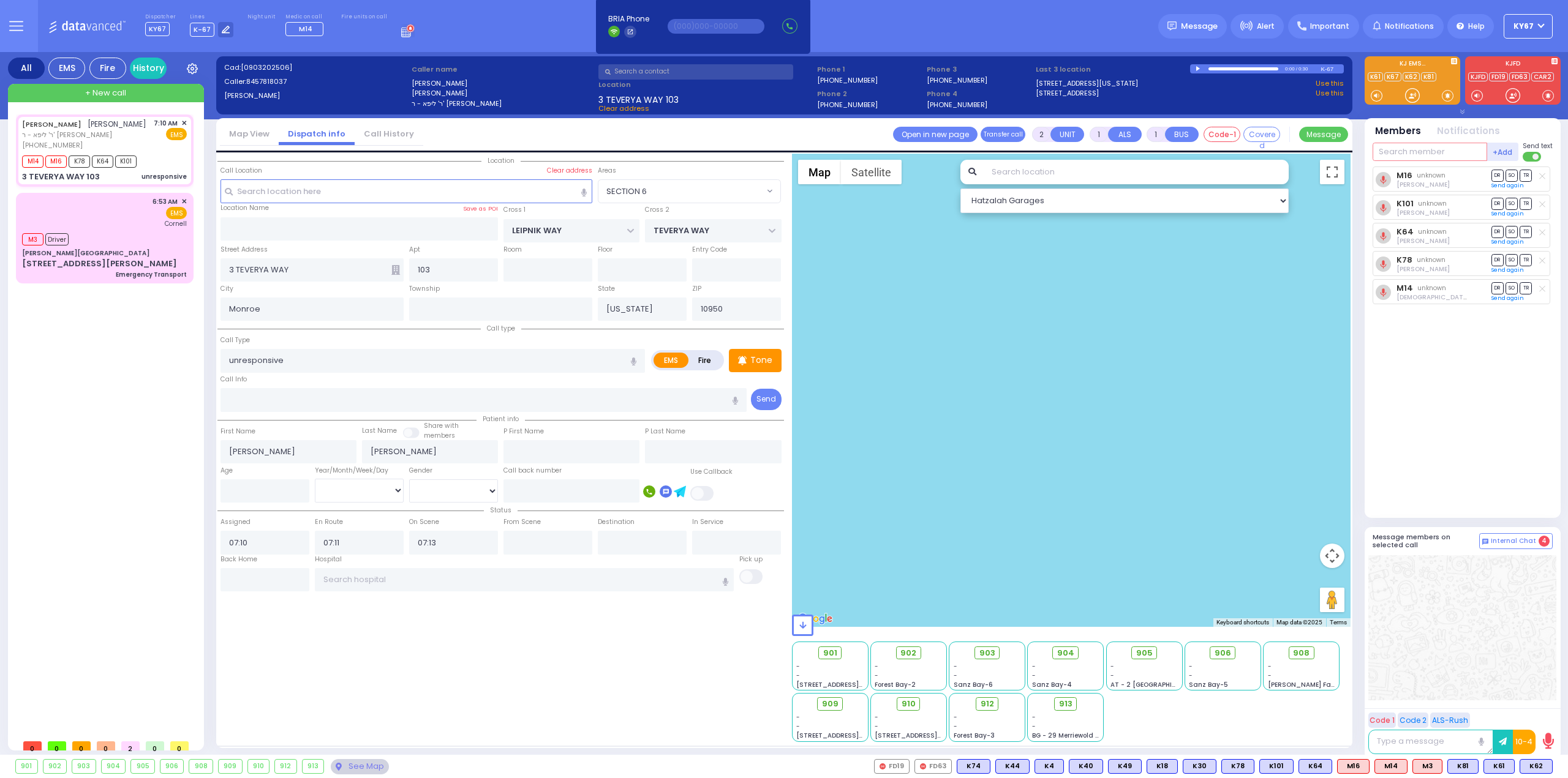
click at [1399, 153] on input "text" at bounding box center [1430, 152] width 115 height 19
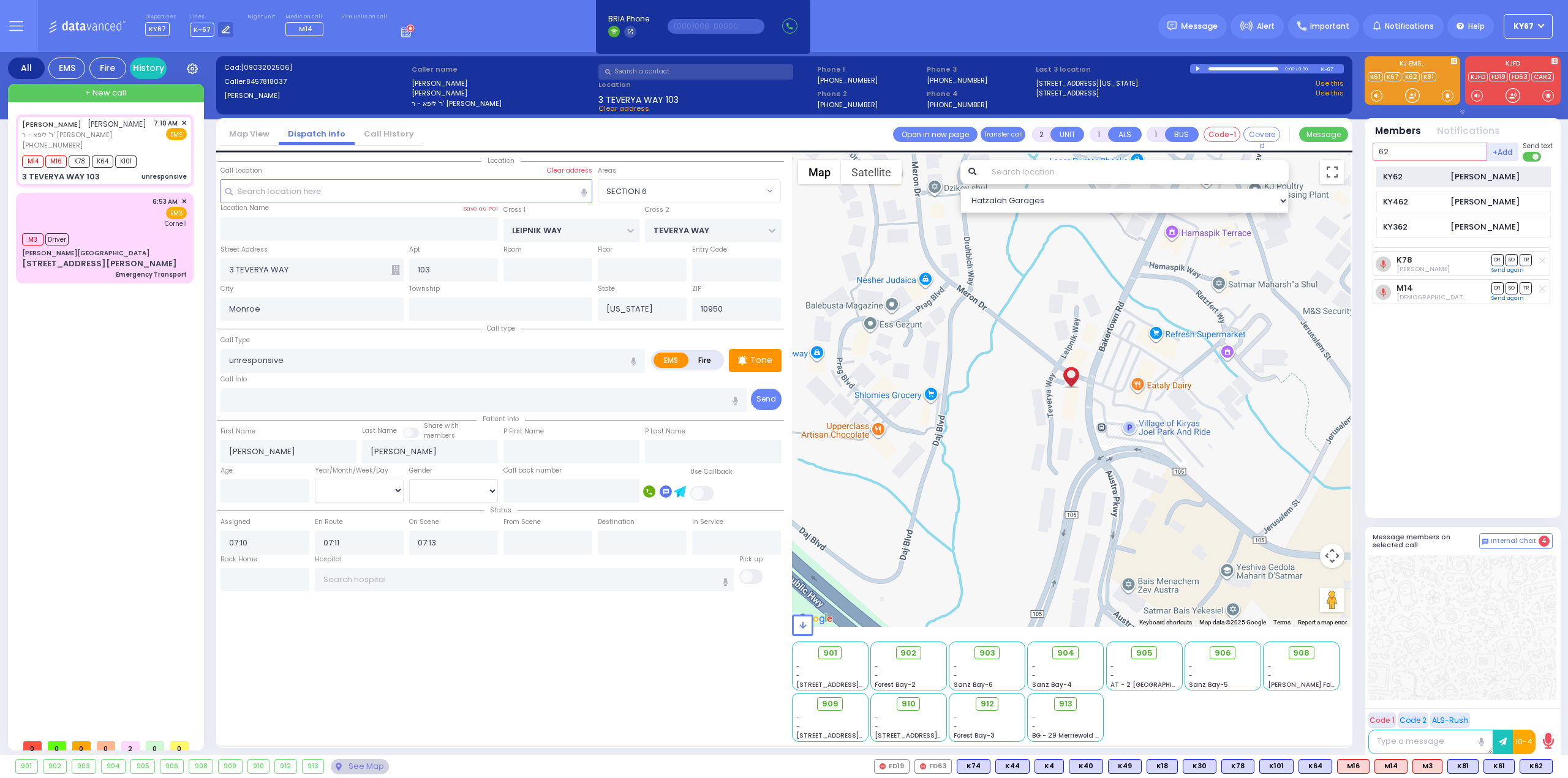
type input "62"
type input "/"
select select
radio input "true"
select select
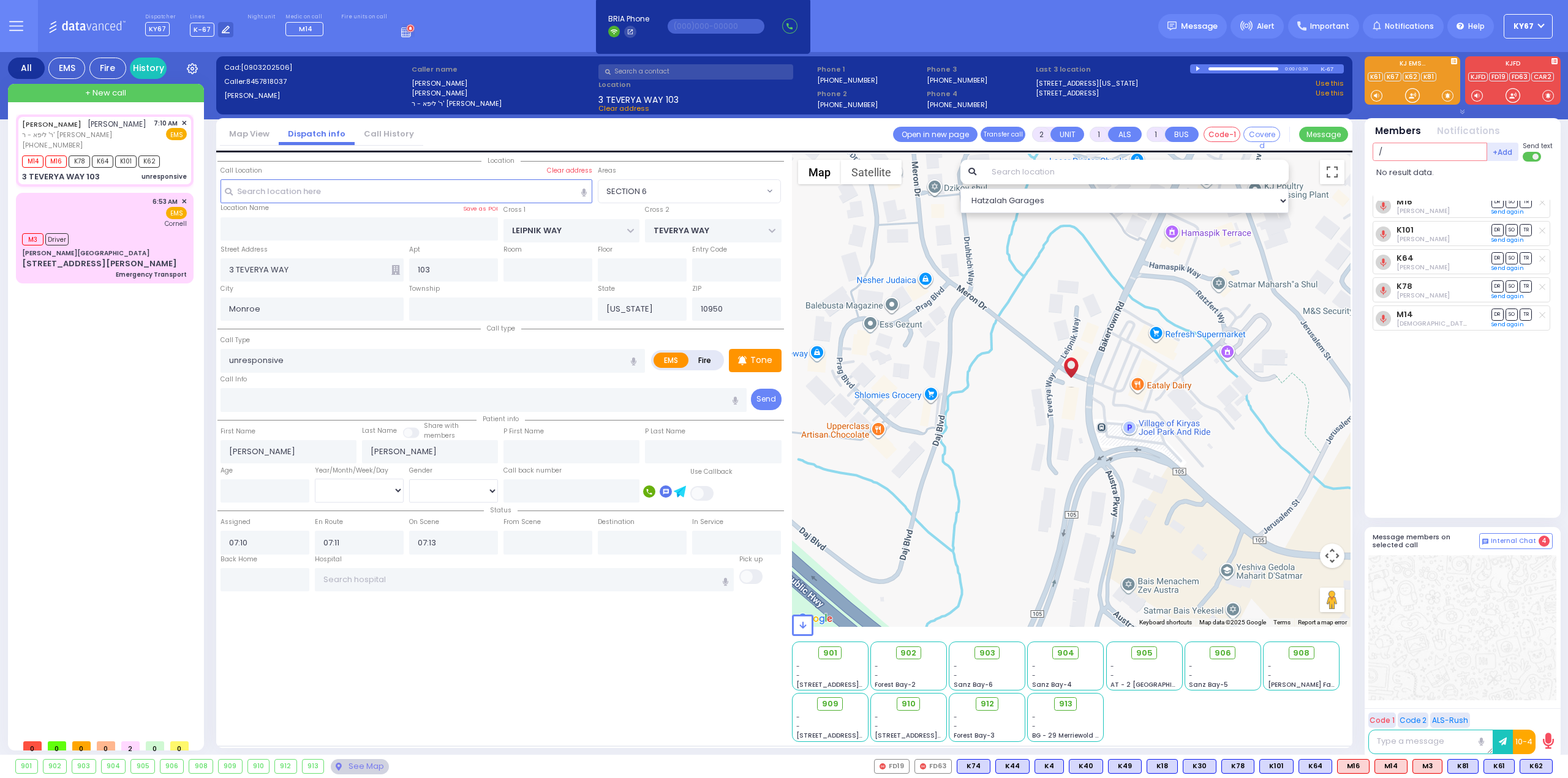
select select "Hatzalah Garages"
select select "SECTION 6"
type input "81"
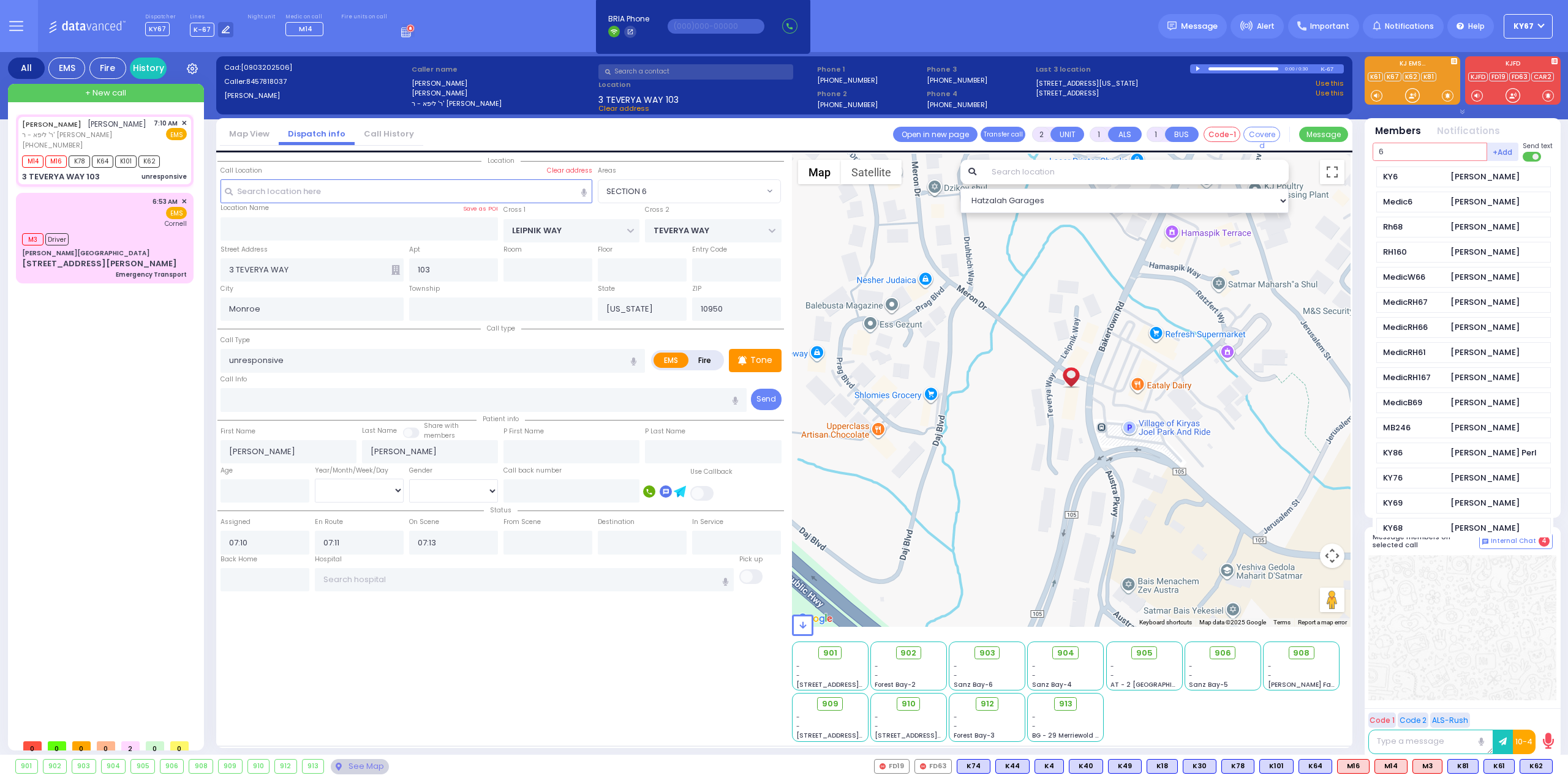
type input "61"
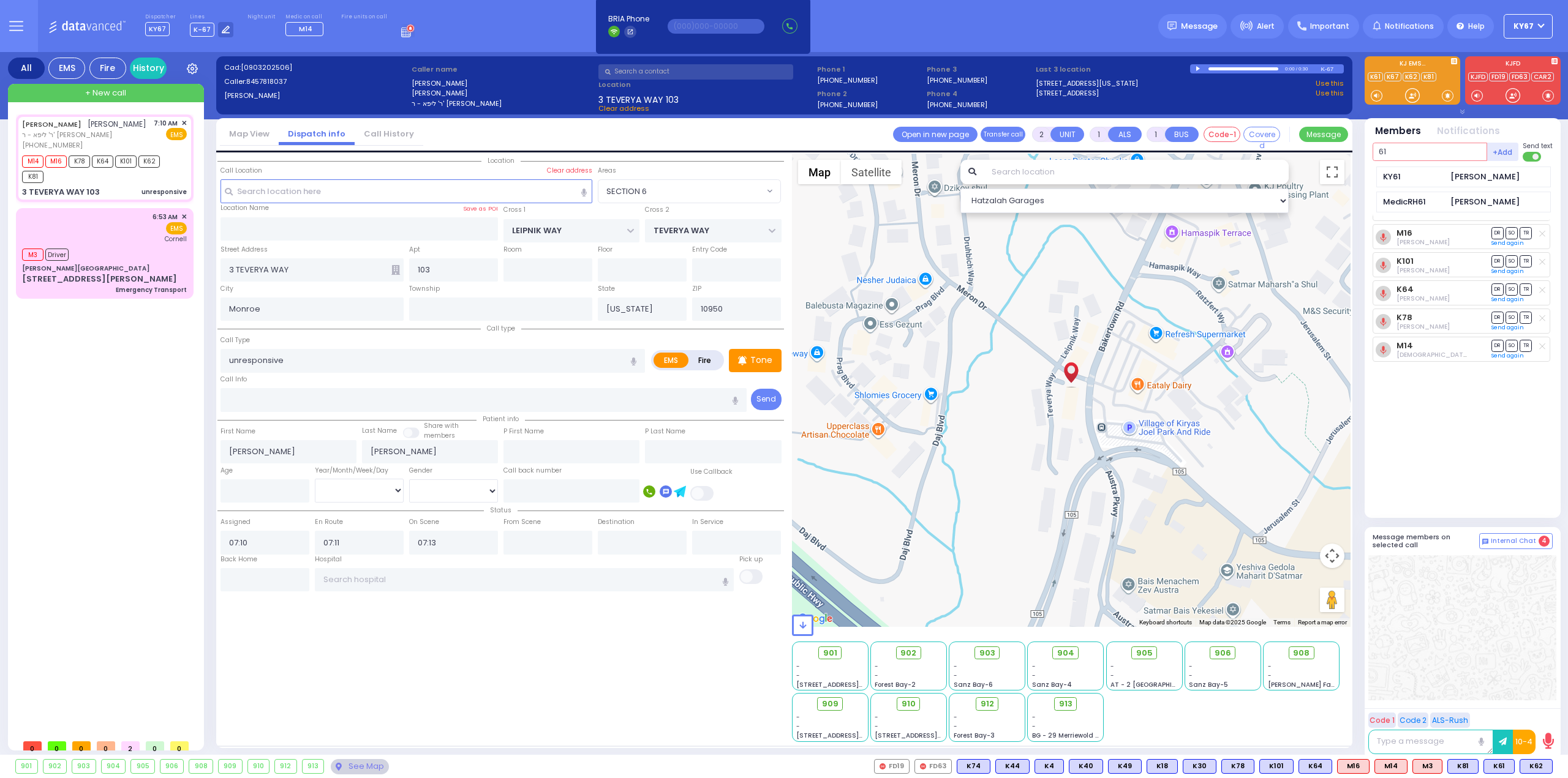
select select
radio input "true"
select select
select select "SECTION 6"
select select "Hatzalah Garages"
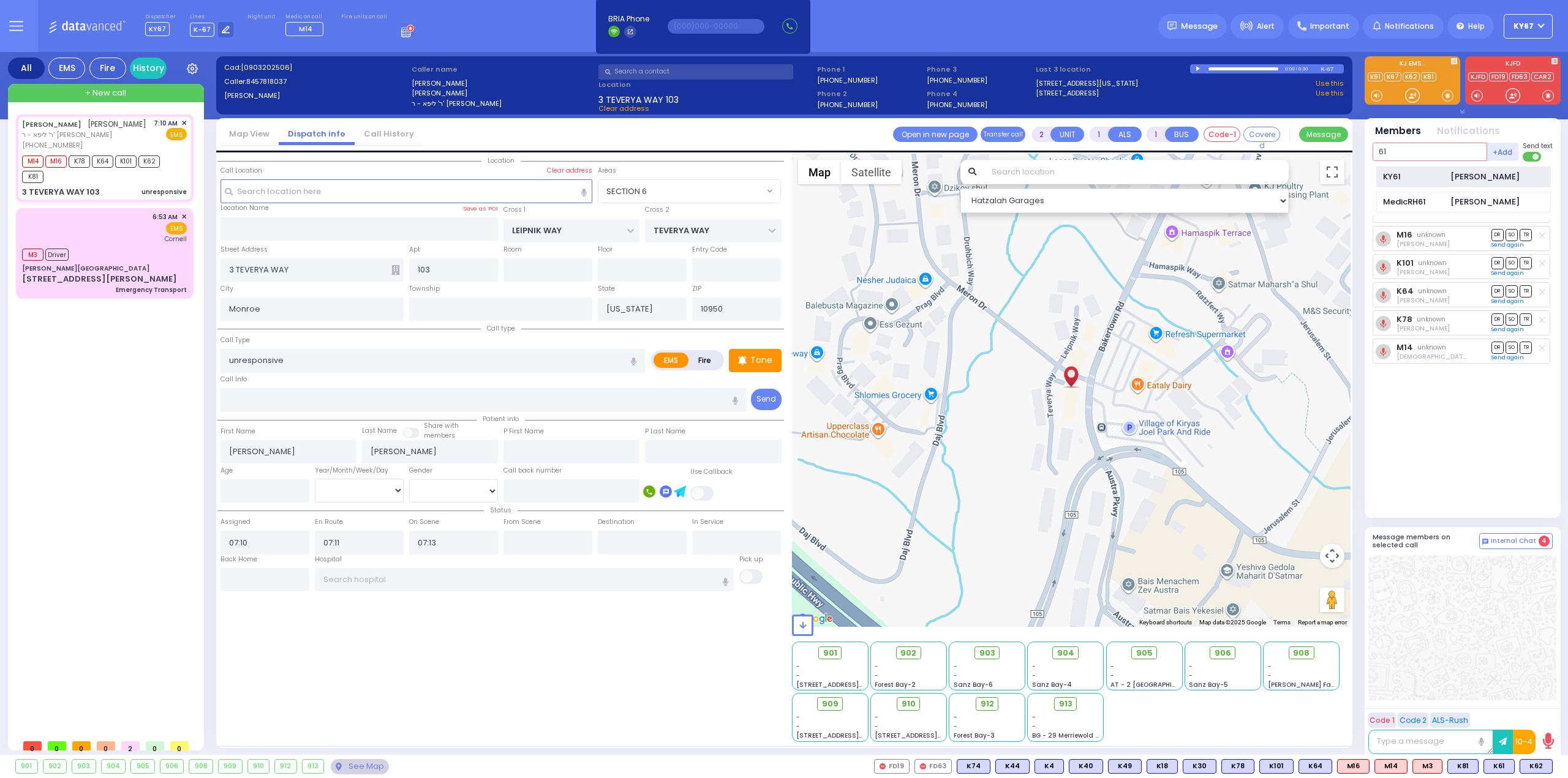
type input "61"
select select
radio input "true"
select select
click at [1506, 442] on div "KY61 [PERSON_NAME] K81 DR SO" at bounding box center [1463, 337] width 183 height 341
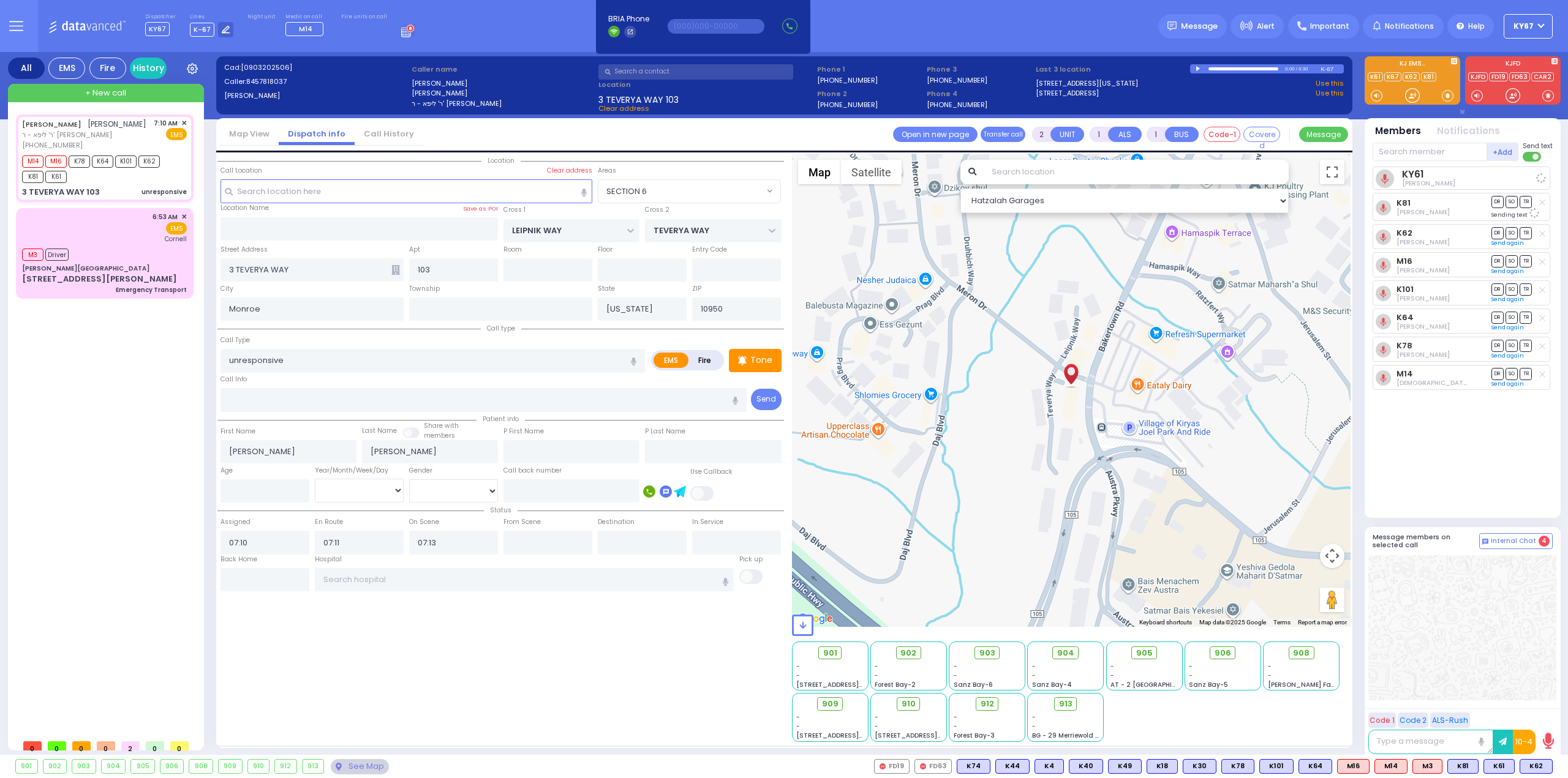
select select "Hatzalah Garages"
select select "SECTION 6"
click at [1503, 768] on span "K63" at bounding box center [1497, 767] width 32 height 14
select select
radio input "true"
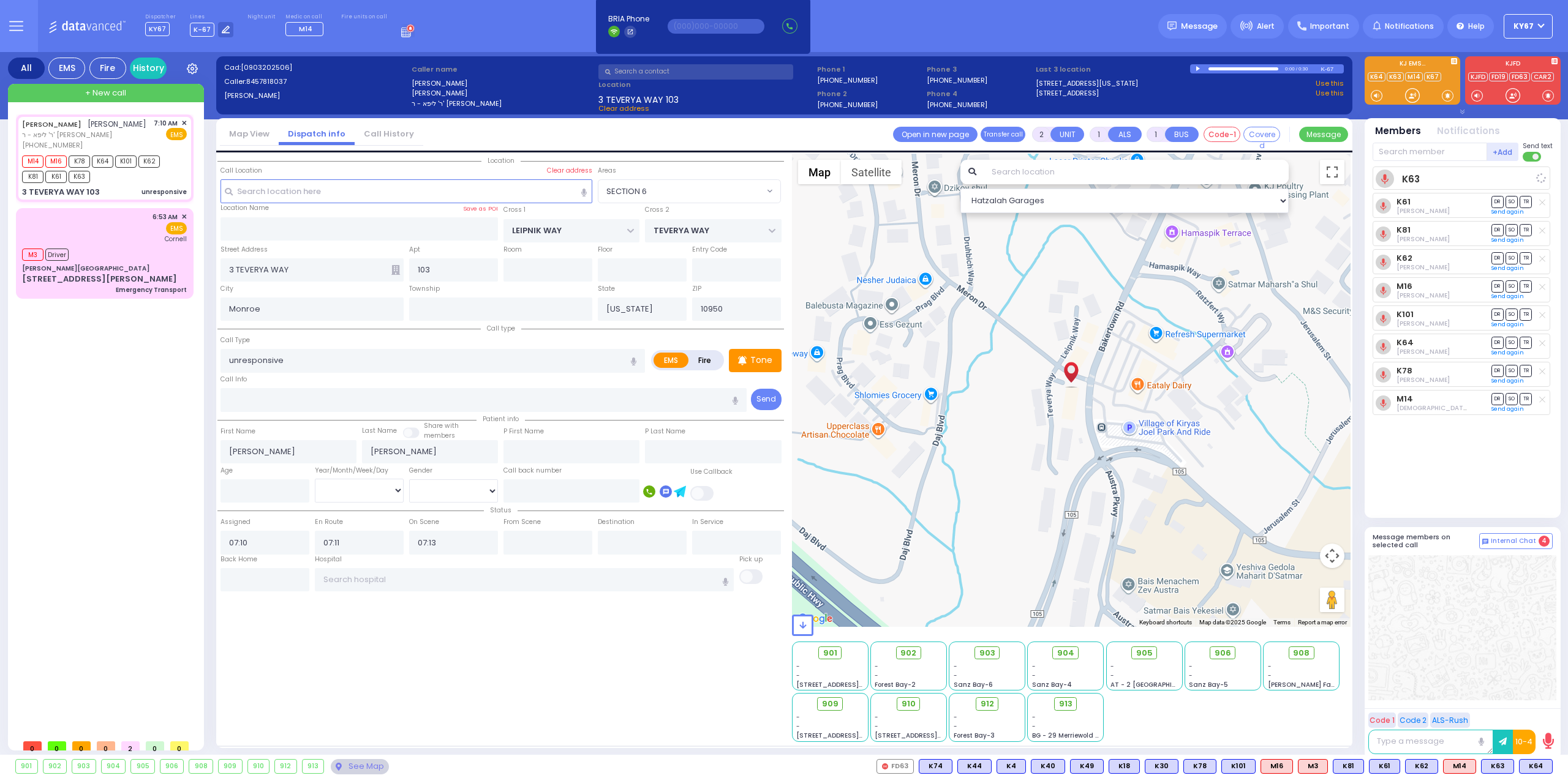
select select
select select "SECTION 6"
select select "Hatzalah Garages"
drag, startPoint x: 1532, startPoint y: 767, endPoint x: 1522, endPoint y: 734, distance: 34.5
click at [0, 0] on span "K24" at bounding box center [0, 0] width 0 height 0
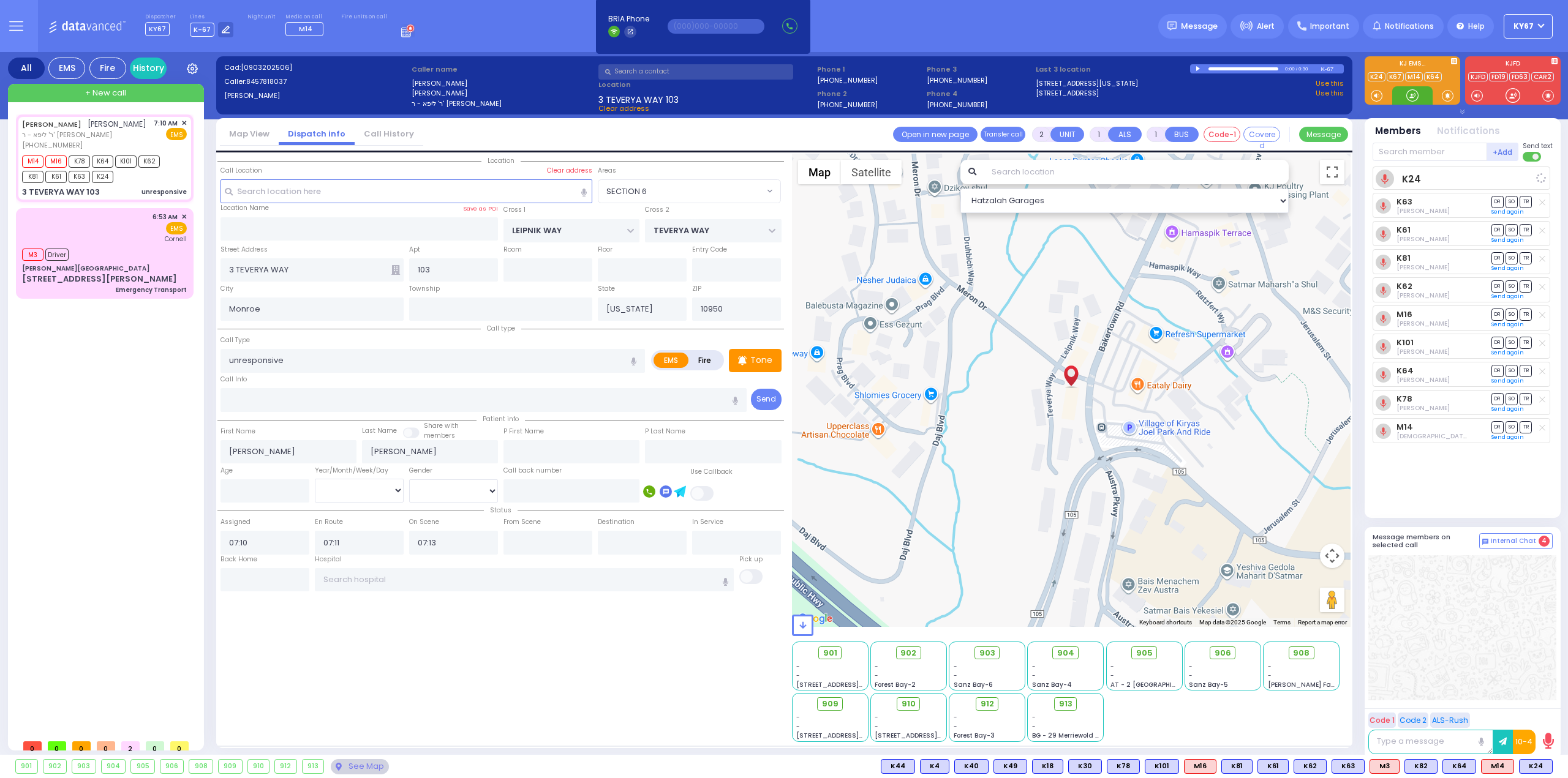
select select
radio input "true"
select select
select select "Hatzalah Garages"
select select "SECTION 6"
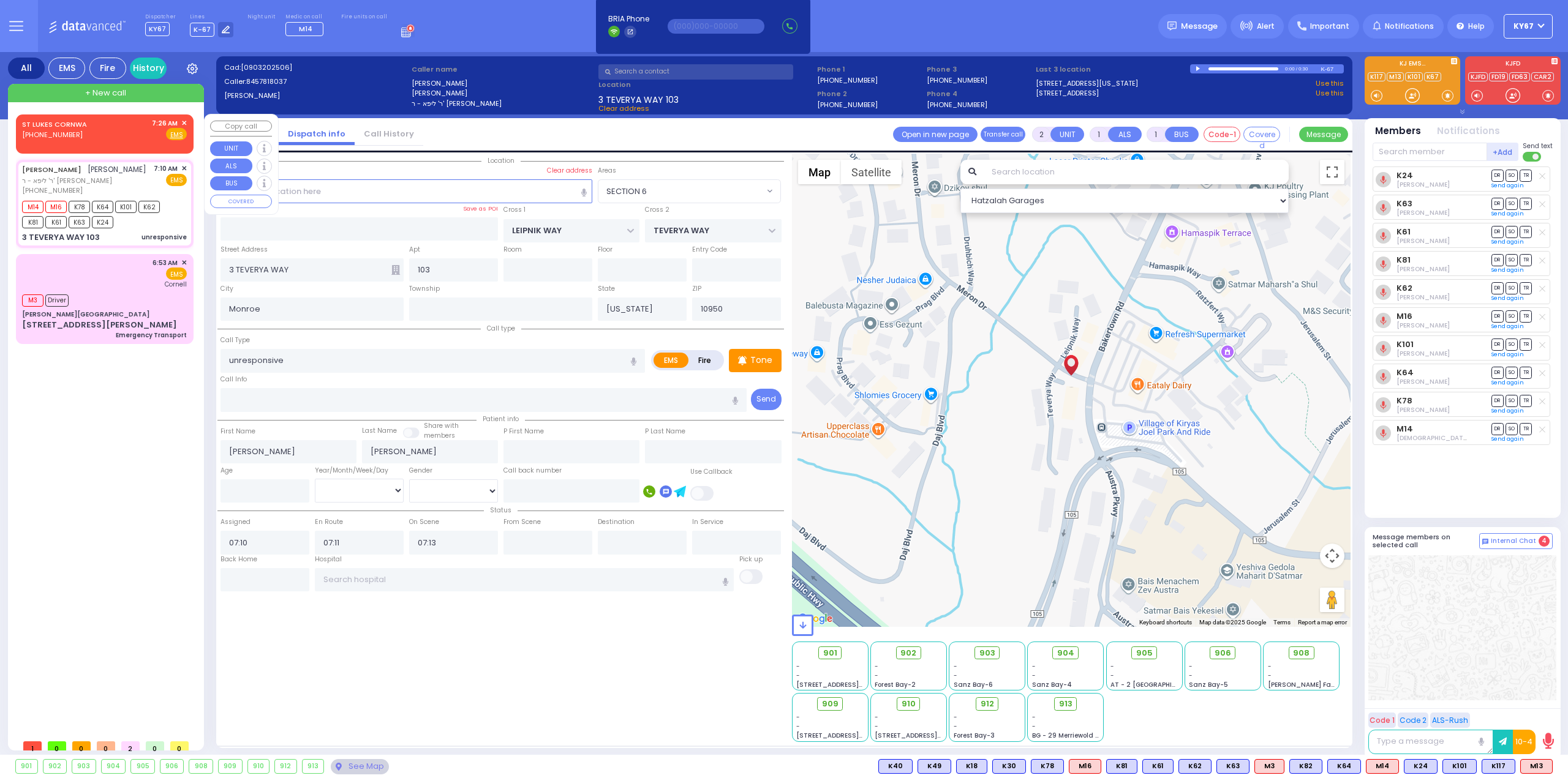
click at [183, 122] on span "✕" at bounding box center [184, 123] width 6 height 11
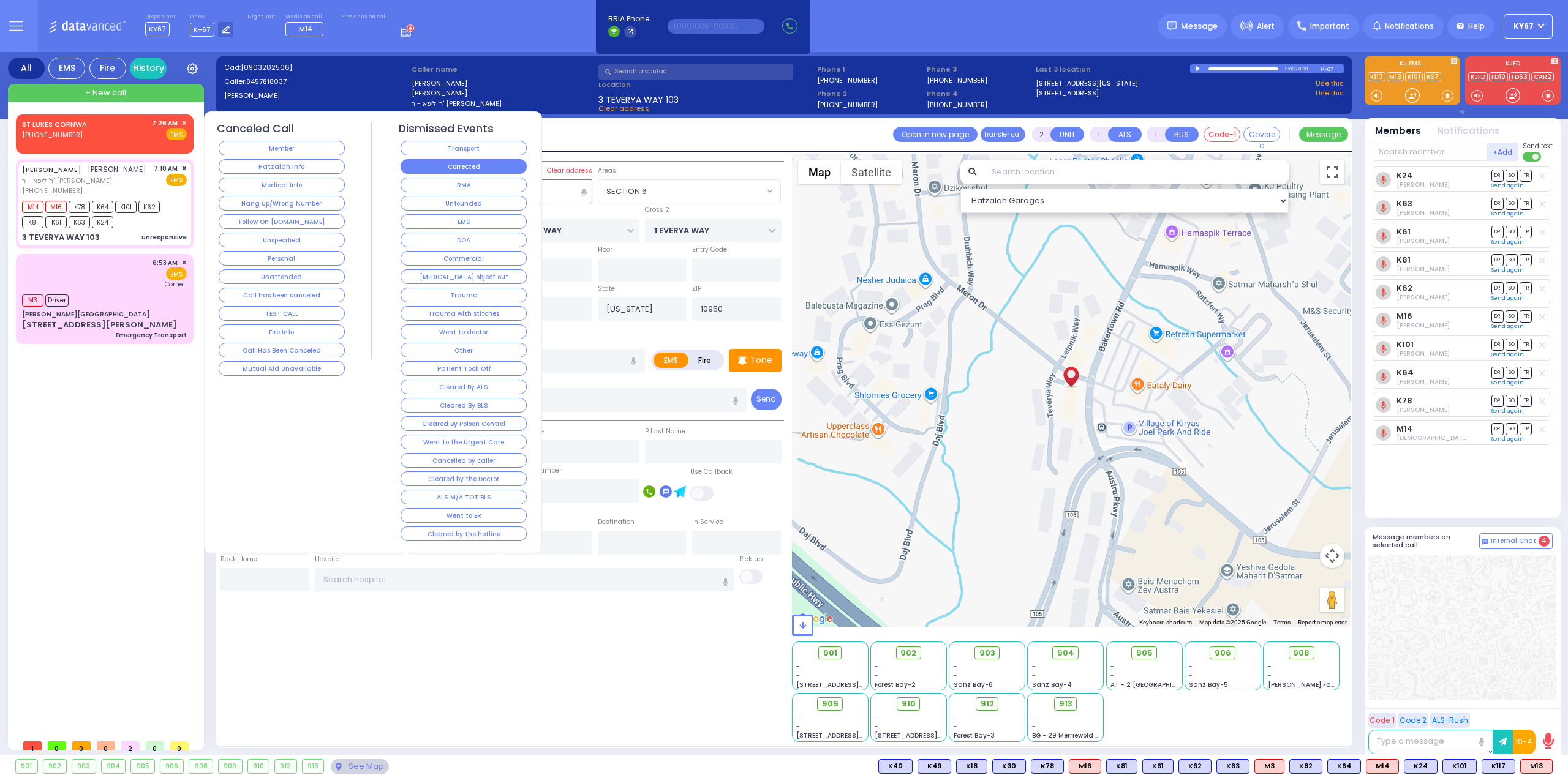
click at [422, 167] on button "Corrected" at bounding box center [463, 166] width 126 height 15
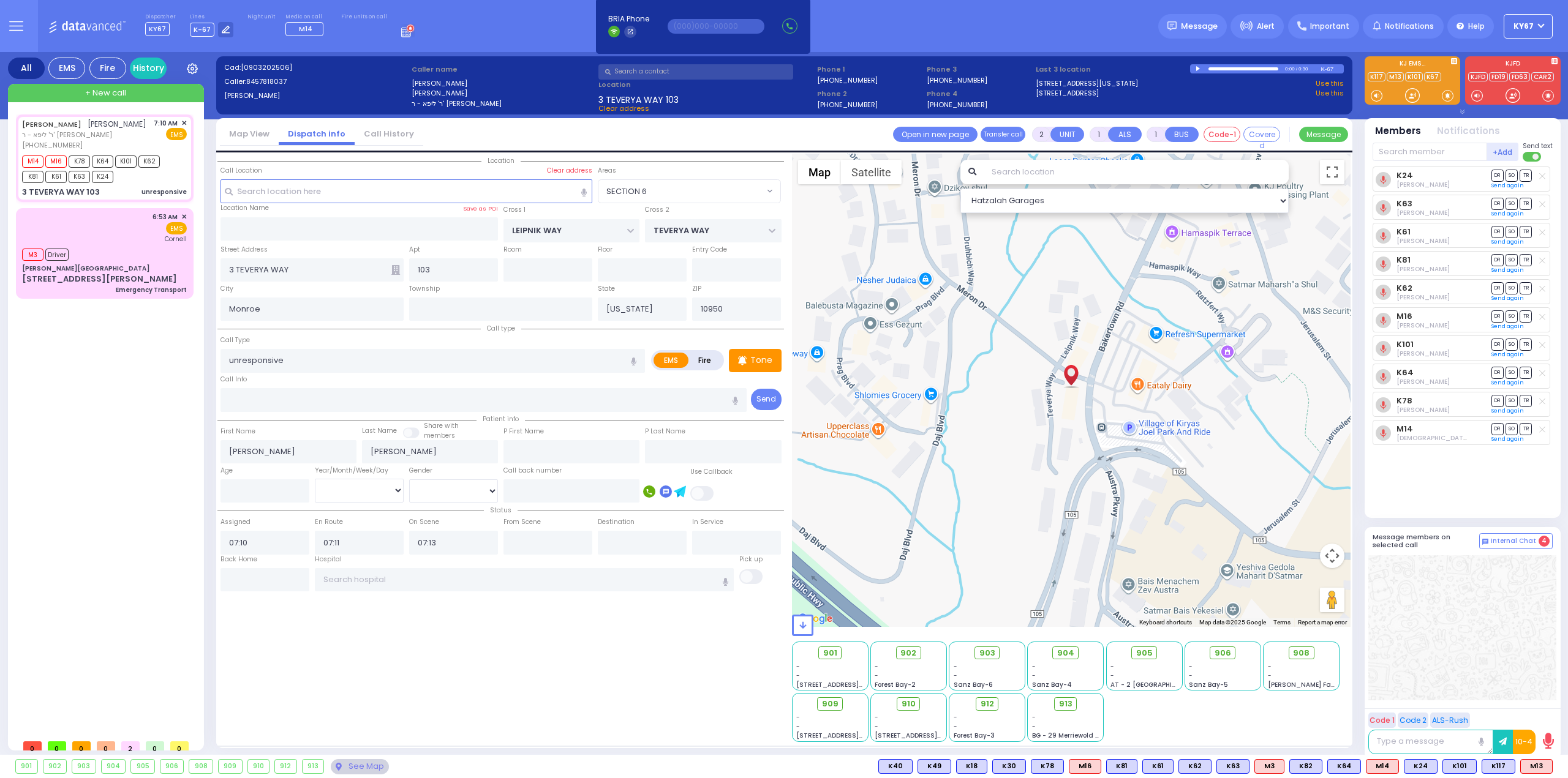
click at [77, 354] on div "[PERSON_NAME] [PERSON_NAME] [PERSON_NAME] - ר' [PERSON_NAME] [PHONE_NUMBER] 7:1…" at bounding box center [107, 424] width 183 height 619
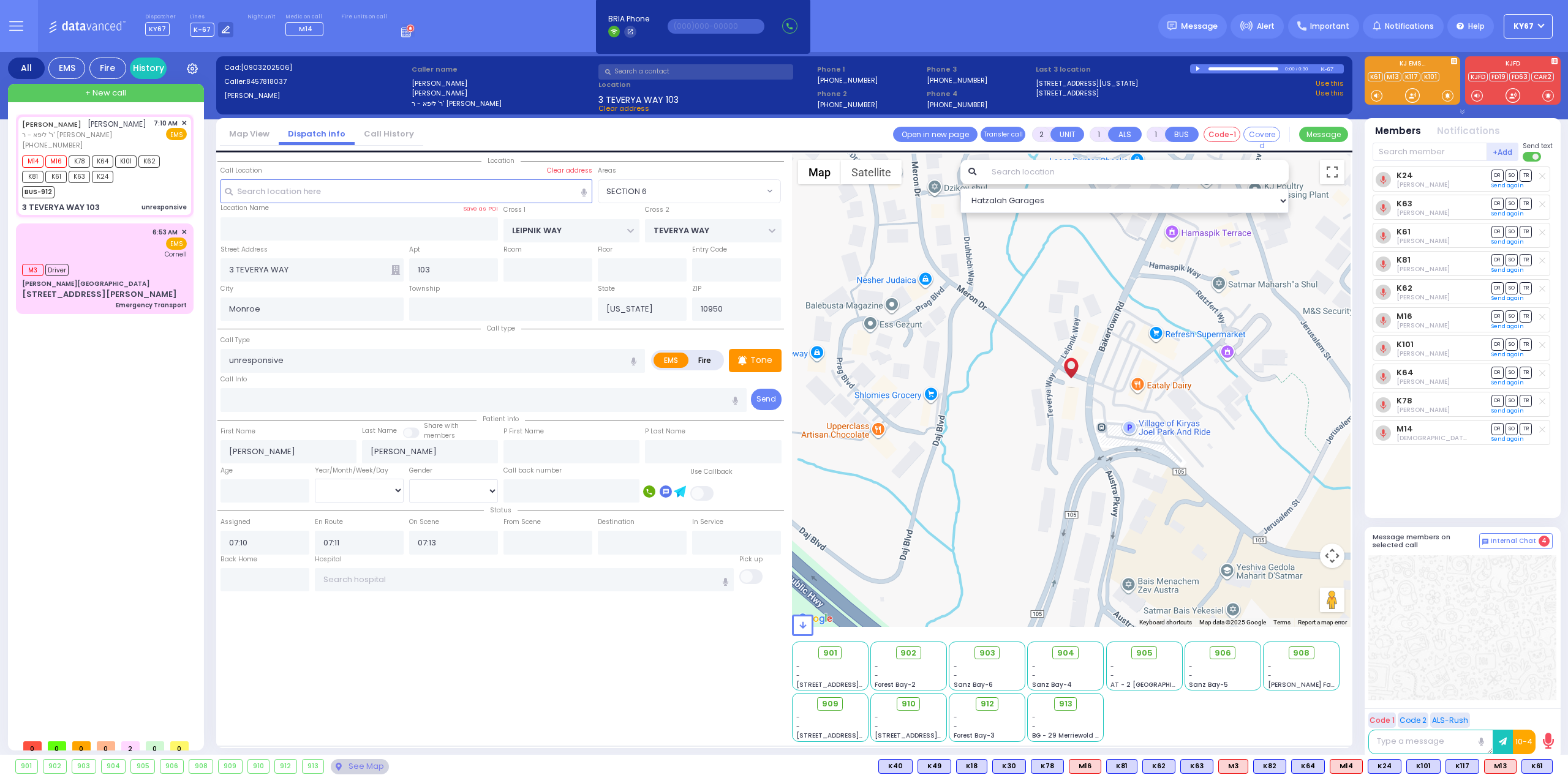
select select
radio input "true"
select select
select select "Hatzalah Garages"
select select "SECTION 6"
